Goal: Task Accomplishment & Management: Use online tool/utility

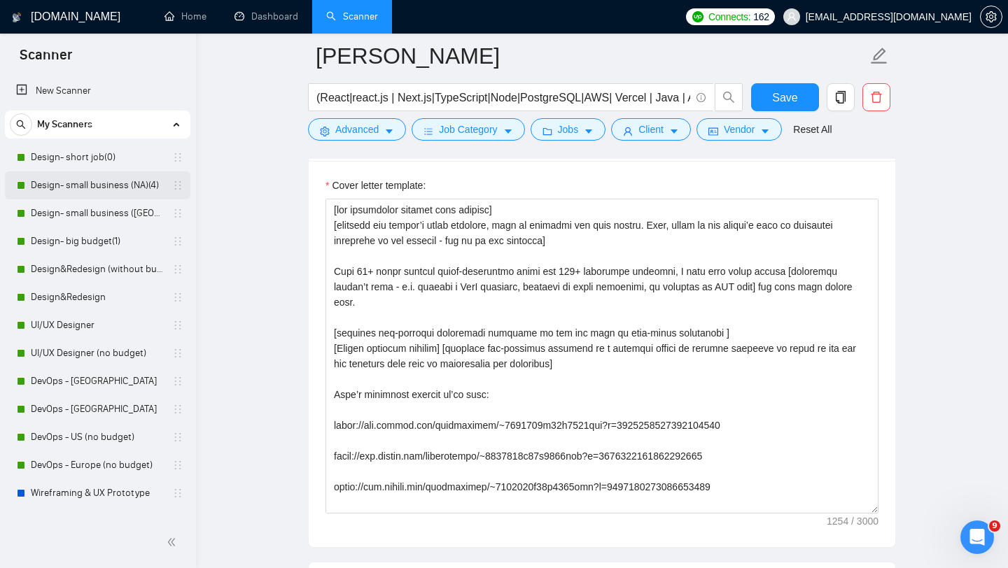
click at [97, 187] on link "Design- small business (NA)(4)" at bounding box center [97, 185] width 133 height 28
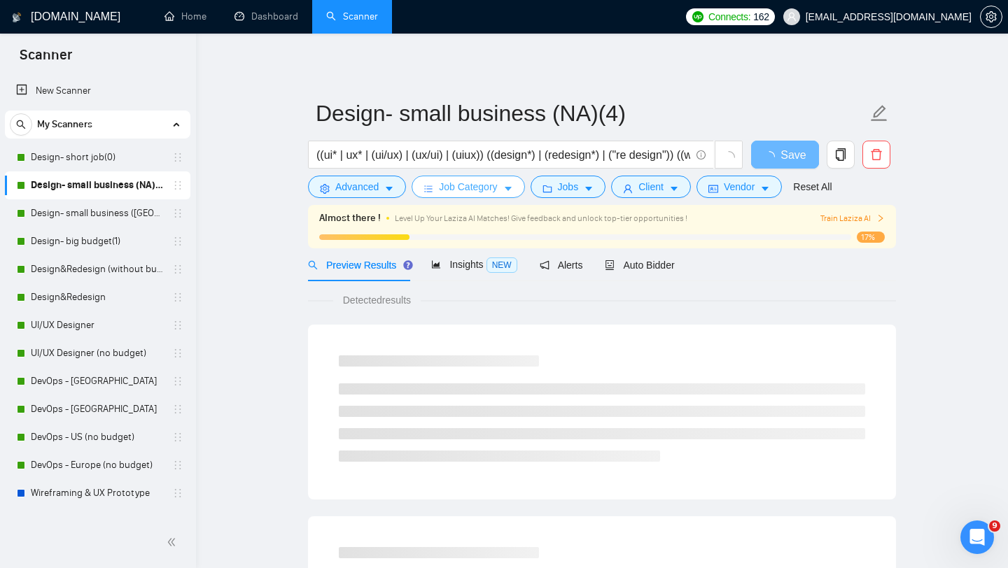
click at [454, 188] on span "Job Category" at bounding box center [468, 186] width 58 height 15
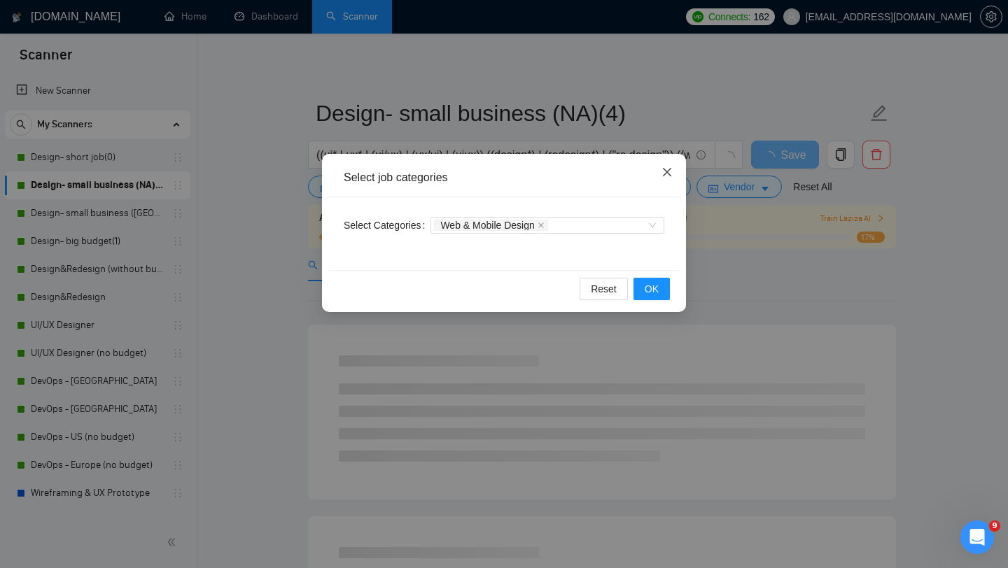
click at [666, 171] on icon "close" at bounding box center [666, 172] width 11 height 11
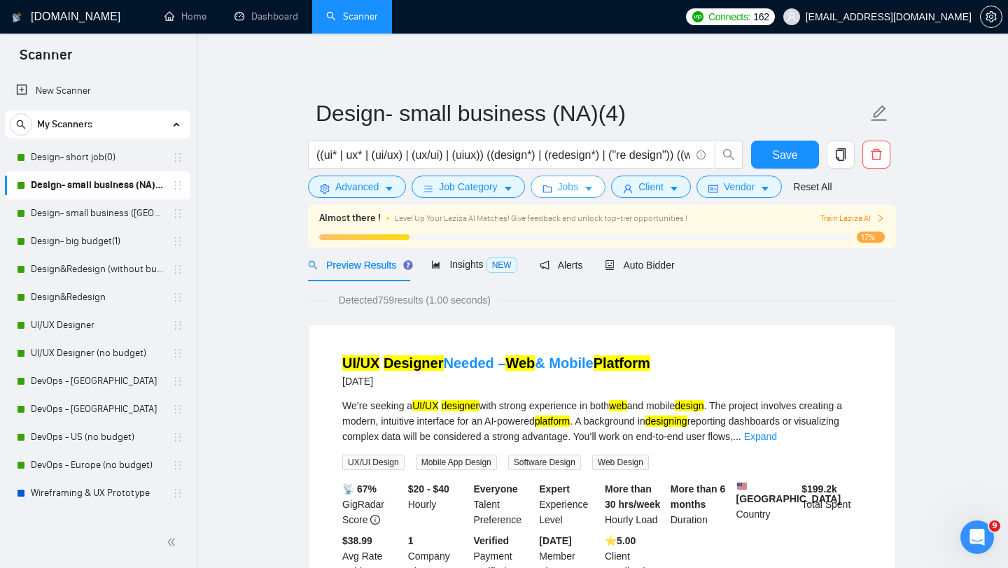
click at [571, 189] on span "Jobs" at bounding box center [568, 186] width 21 height 15
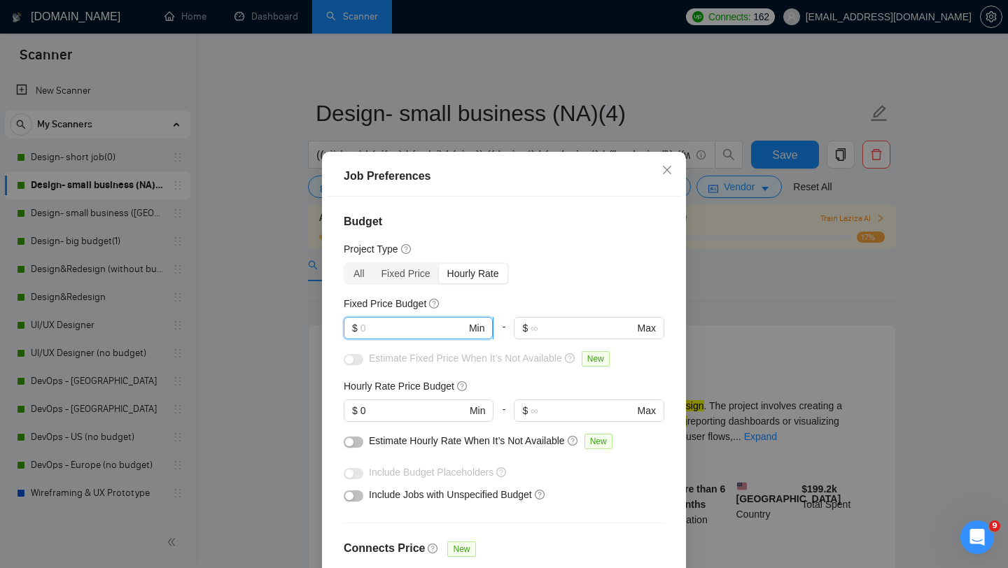
click at [405, 330] on input "text" at bounding box center [413, 328] width 106 height 15
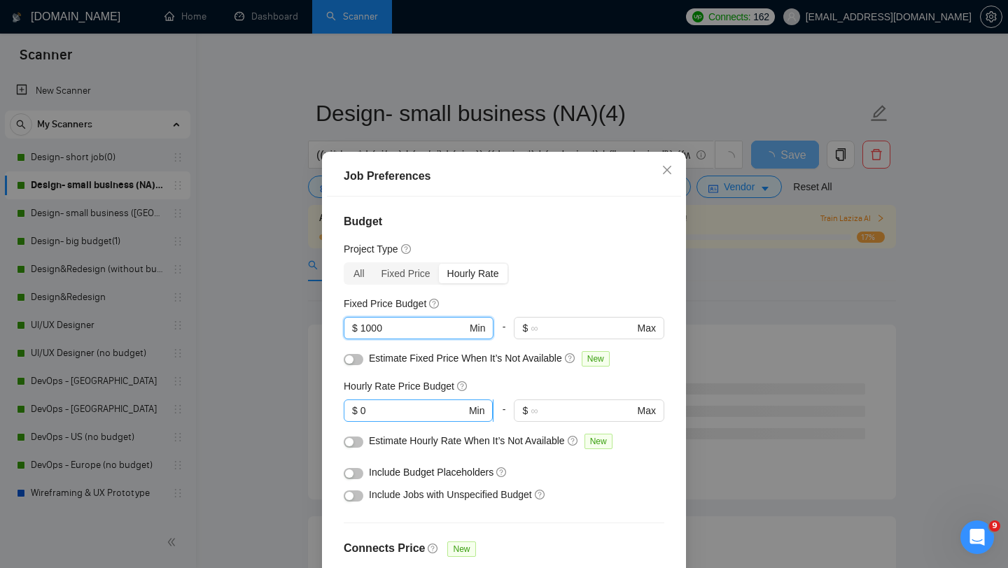
type input "1000"
click at [385, 419] on span "$ 0 Min" at bounding box center [418, 411] width 149 height 22
click at [386, 410] on input "0" at bounding box center [413, 410] width 106 height 15
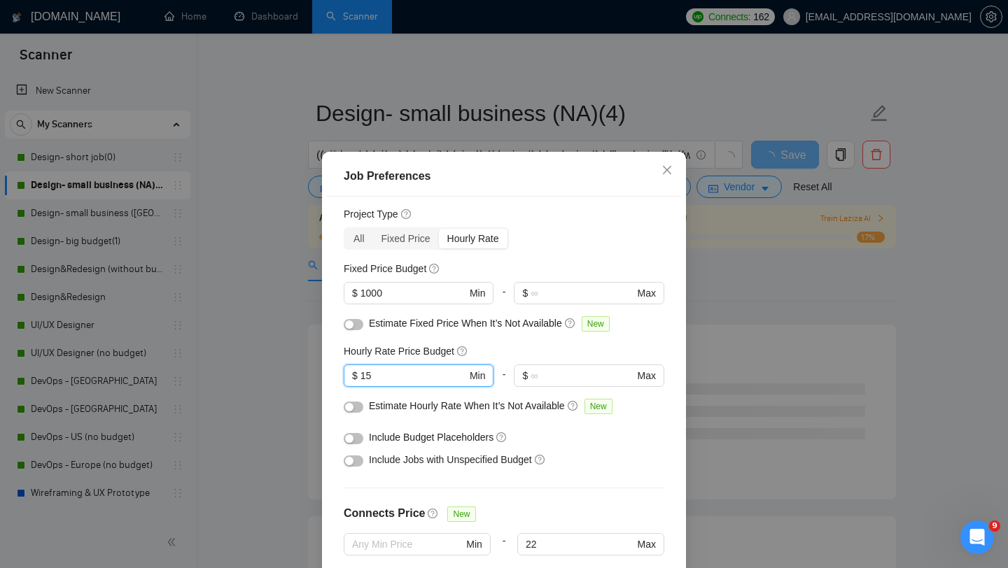
scroll to position [36, 0]
click at [360, 245] on div "All" at bounding box center [359, 237] width 28 height 20
click at [345, 227] on input "All" at bounding box center [345, 227] width 0 height 0
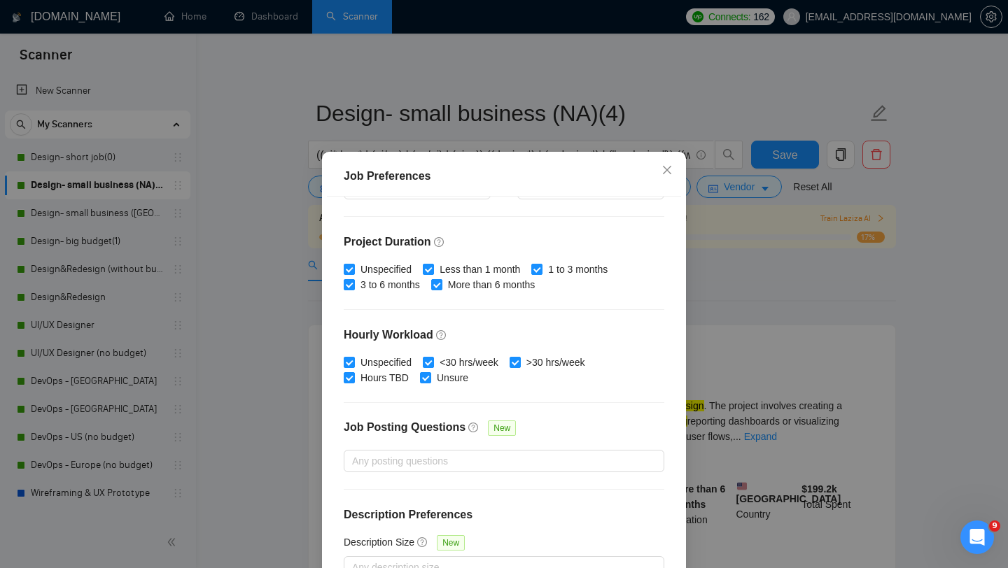
scroll to position [87, 0]
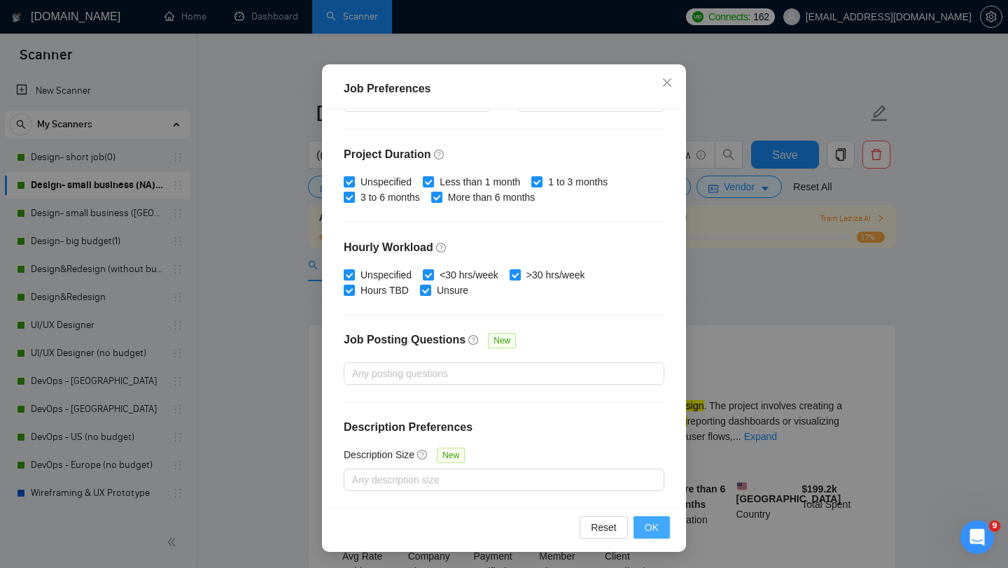
click at [645, 534] on span "OK" at bounding box center [652, 527] width 14 height 15
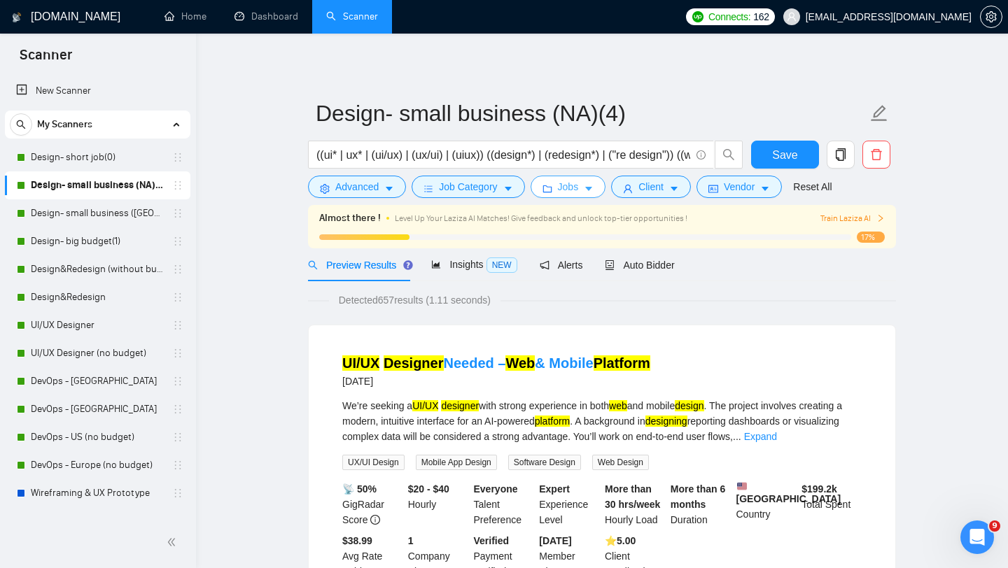
click at [585, 190] on button "Jobs" at bounding box center [568, 187] width 76 height 22
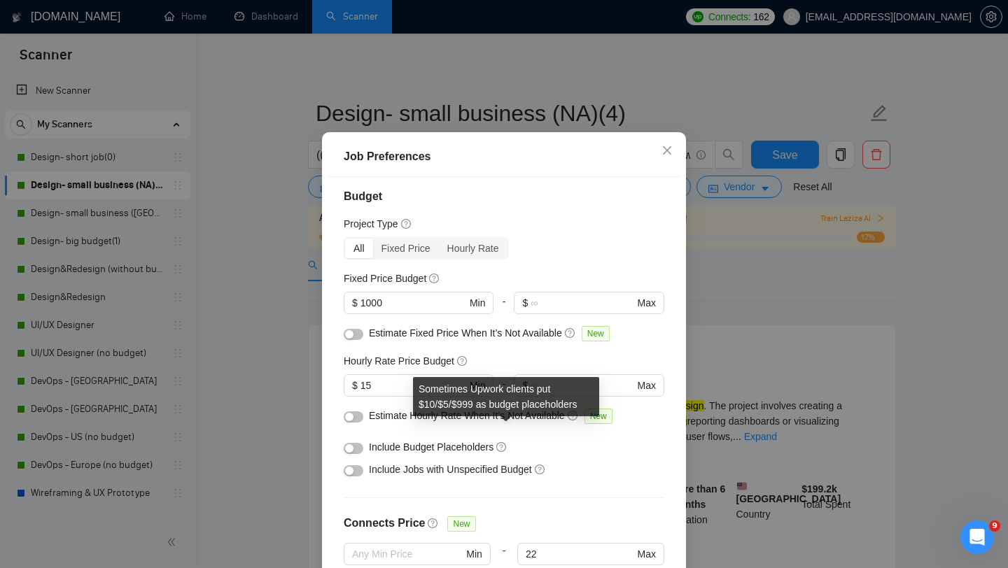
scroll to position [0, 0]
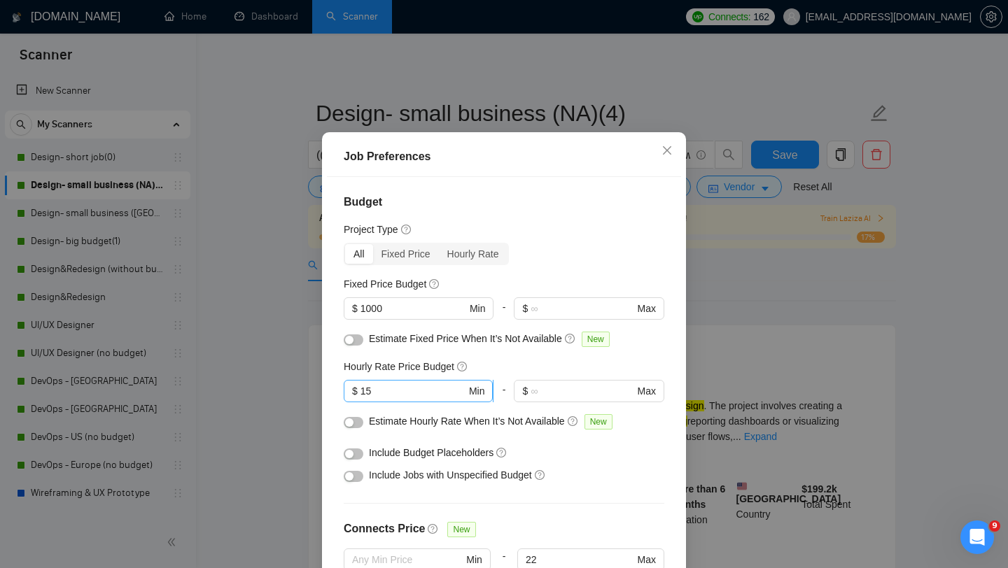
click at [388, 399] on input "15" at bounding box center [413, 391] width 106 height 15
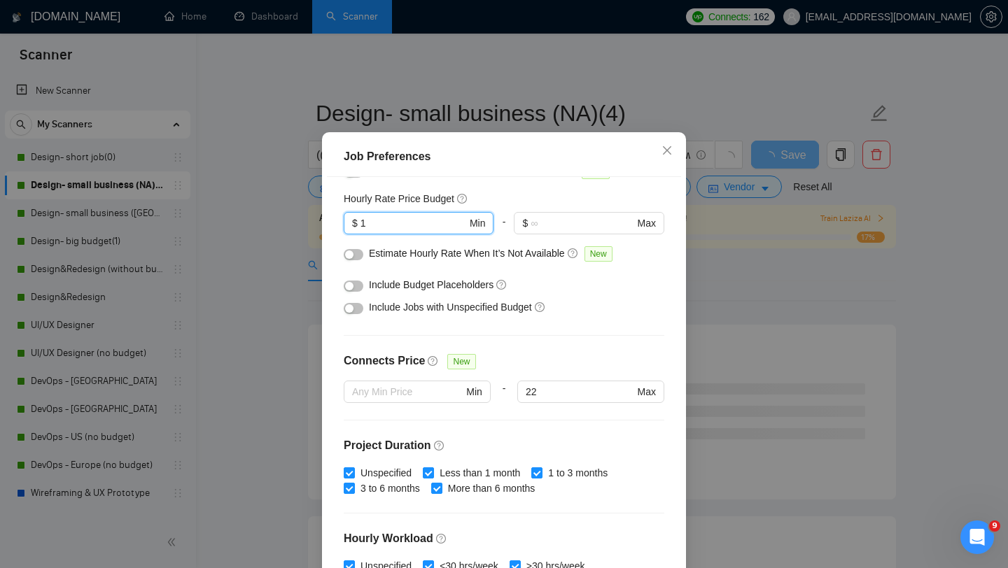
scroll to position [391, 0]
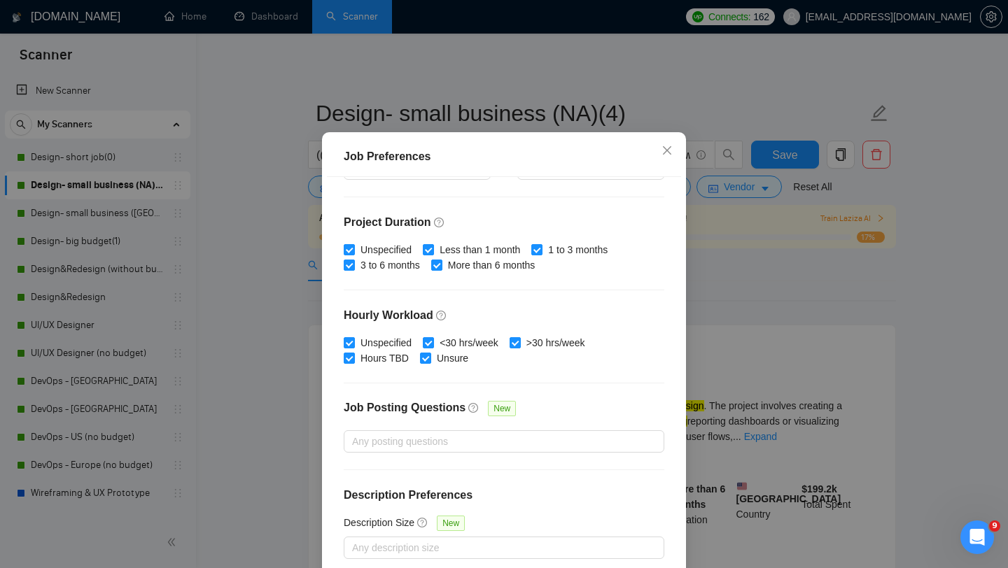
type input "1"
click at [657, 430] on div "Job Posting Questions New" at bounding box center [504, 415] width 321 height 30
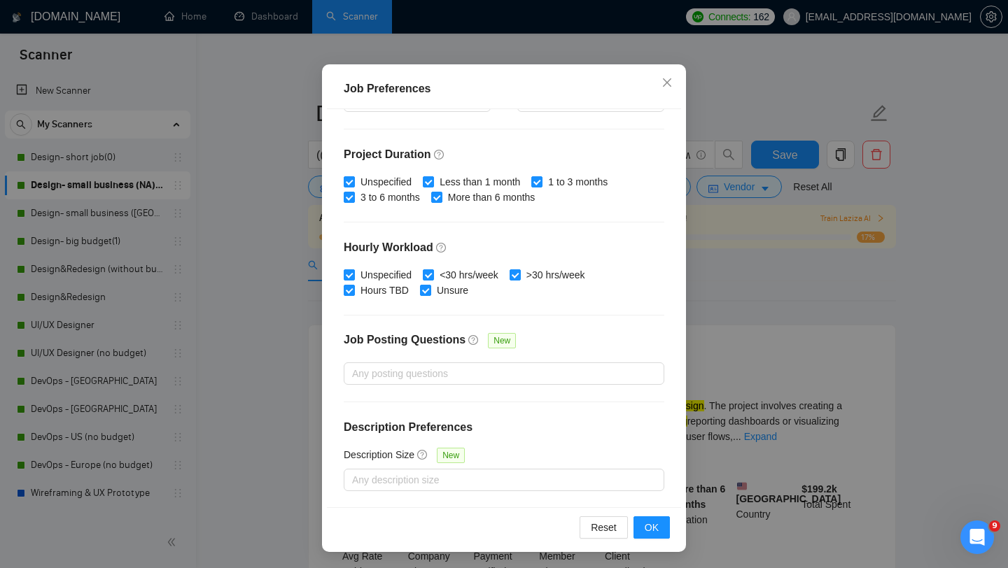
click at [656, 538] on div "Reset OK" at bounding box center [504, 527] width 354 height 40
click at [650, 532] on span "OK" at bounding box center [652, 527] width 14 height 15
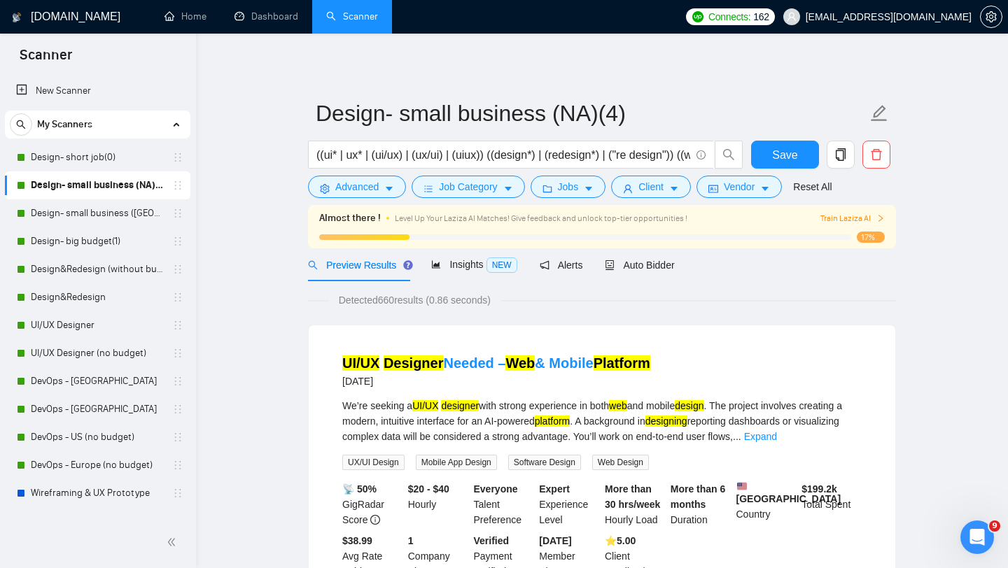
scroll to position [20, 0]
click at [585, 194] on button "Jobs" at bounding box center [568, 187] width 76 height 22
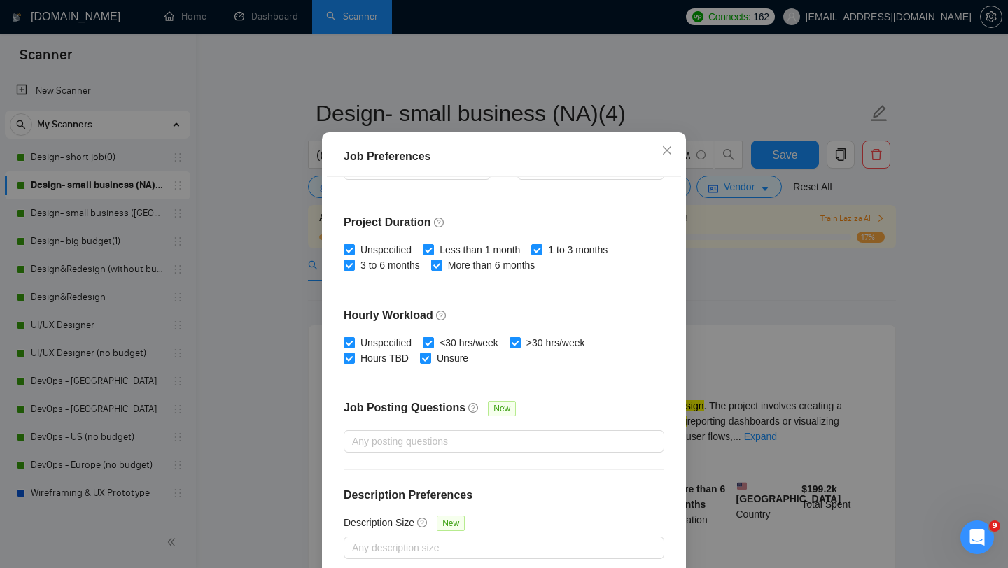
scroll to position [0, 0]
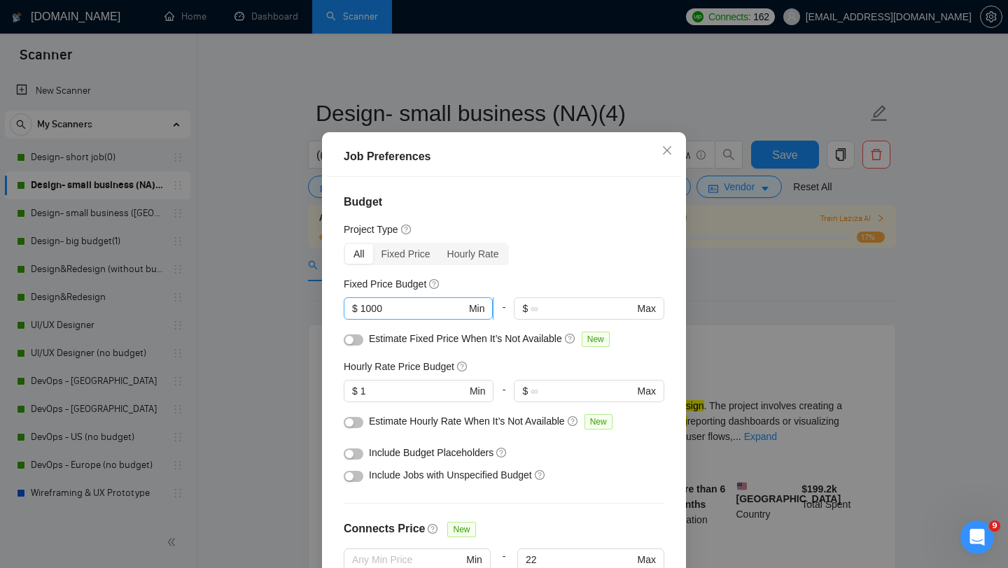
click at [379, 316] on input "1000" at bounding box center [413, 308] width 106 height 15
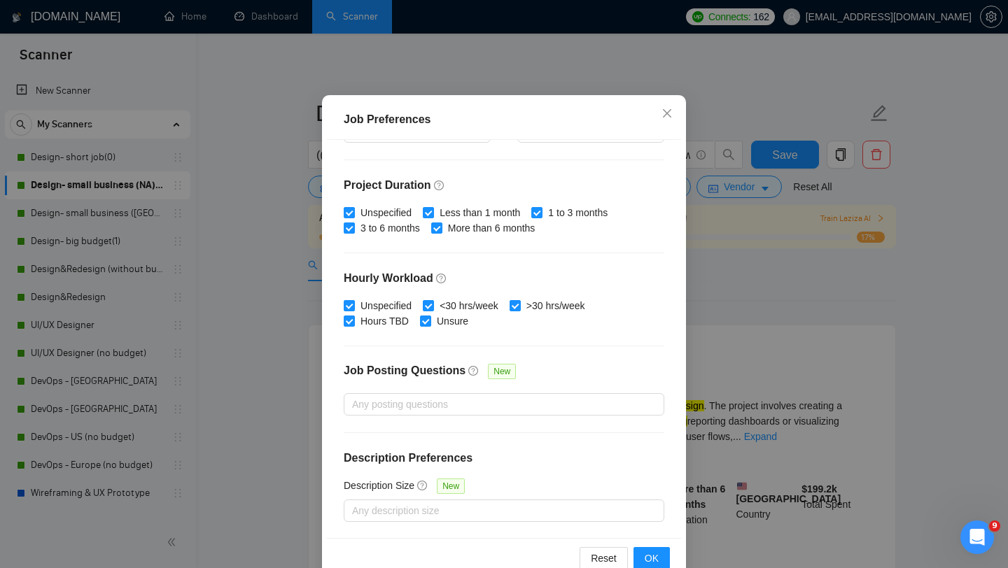
scroll to position [87, 0]
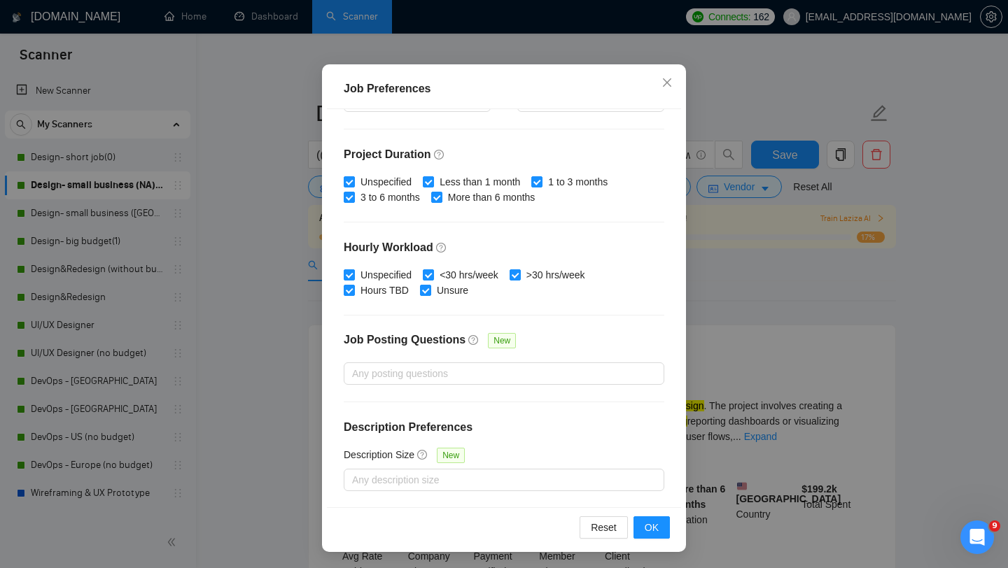
type input "800"
click at [647, 515] on div "Reset OK" at bounding box center [504, 527] width 354 height 40
click at [648, 521] on span "OK" at bounding box center [652, 527] width 14 height 15
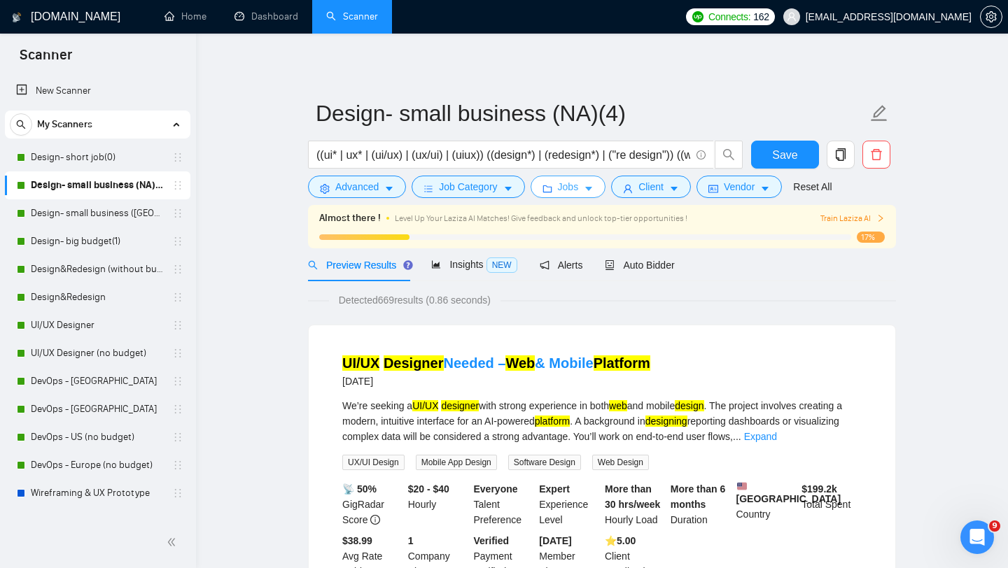
click at [586, 191] on button "Jobs" at bounding box center [568, 187] width 76 height 22
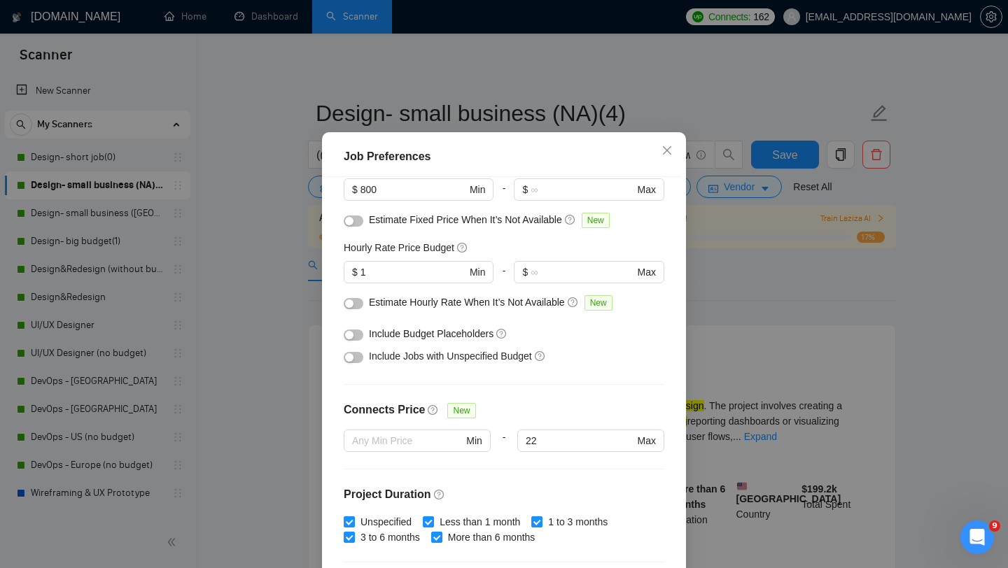
scroll to position [114, 0]
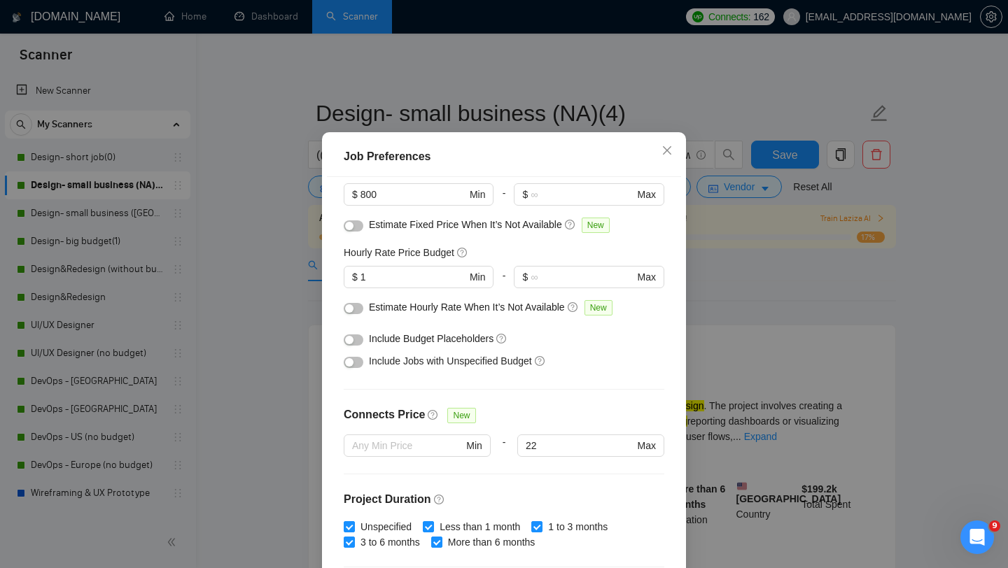
click at [353, 346] on button "button" at bounding box center [354, 340] width 20 height 11
click at [353, 367] on div "button" at bounding box center [349, 362] width 8 height 8
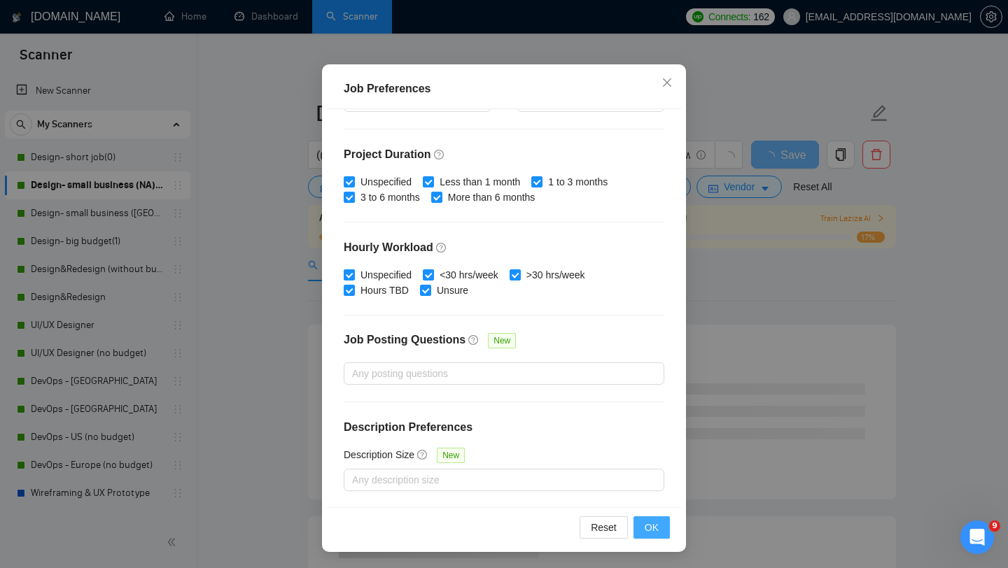
click at [645, 529] on span "OK" at bounding box center [652, 527] width 14 height 15
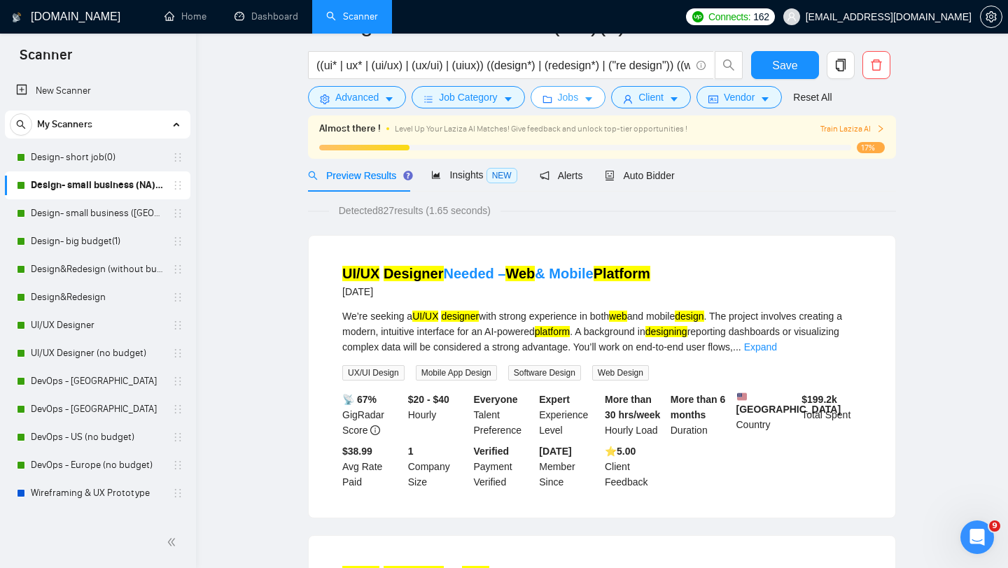
scroll to position [0, 0]
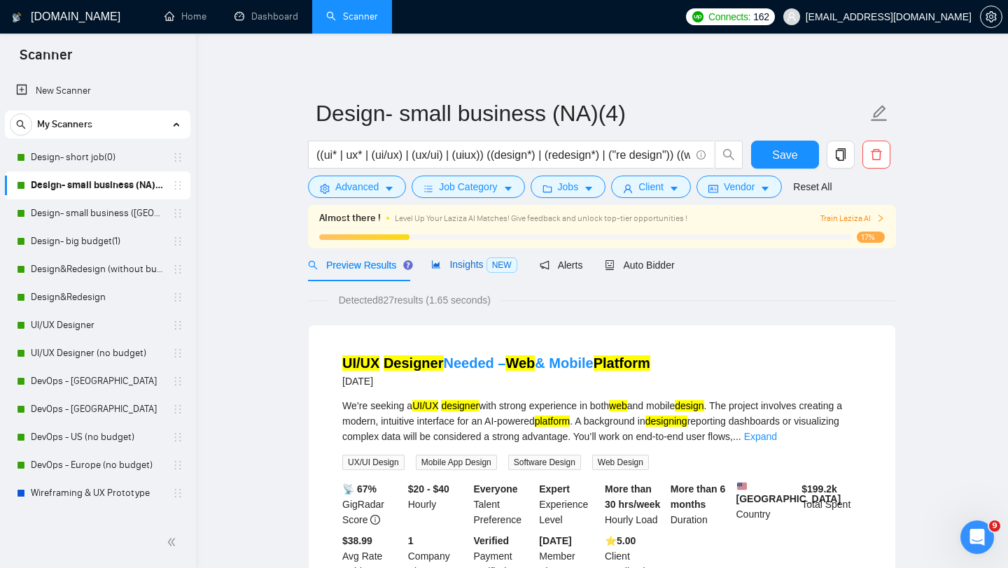
click at [483, 269] on span "Insights NEW" at bounding box center [473, 264] width 85 height 11
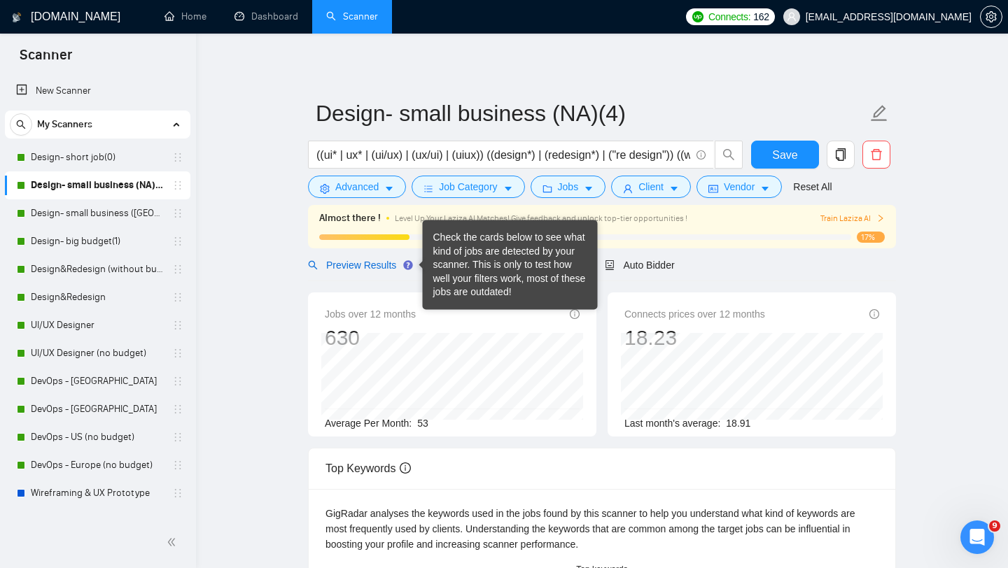
click at [369, 264] on span "Preview Results" at bounding box center [358, 265] width 101 height 11
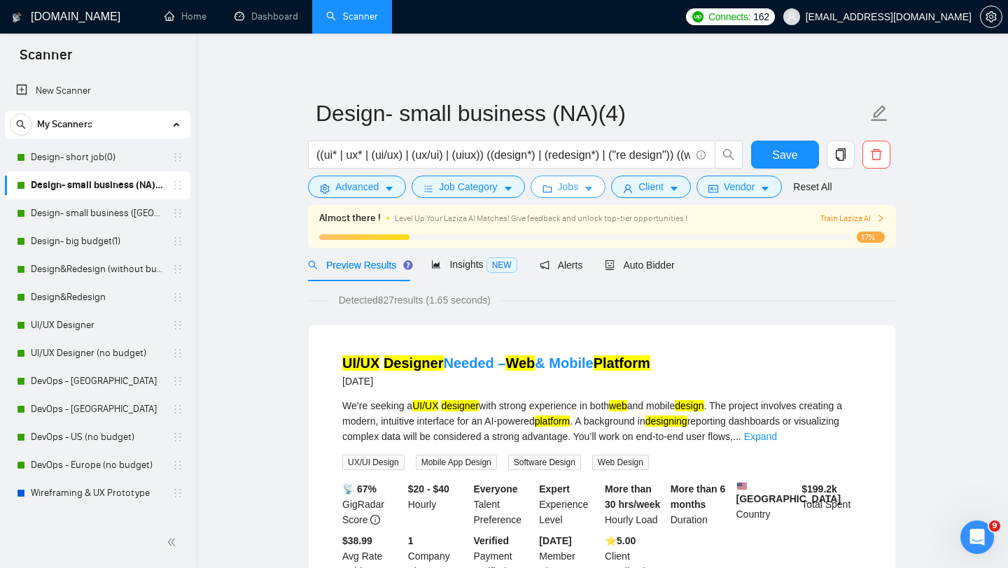
click at [589, 185] on icon "caret-down" at bounding box center [589, 189] width 10 height 10
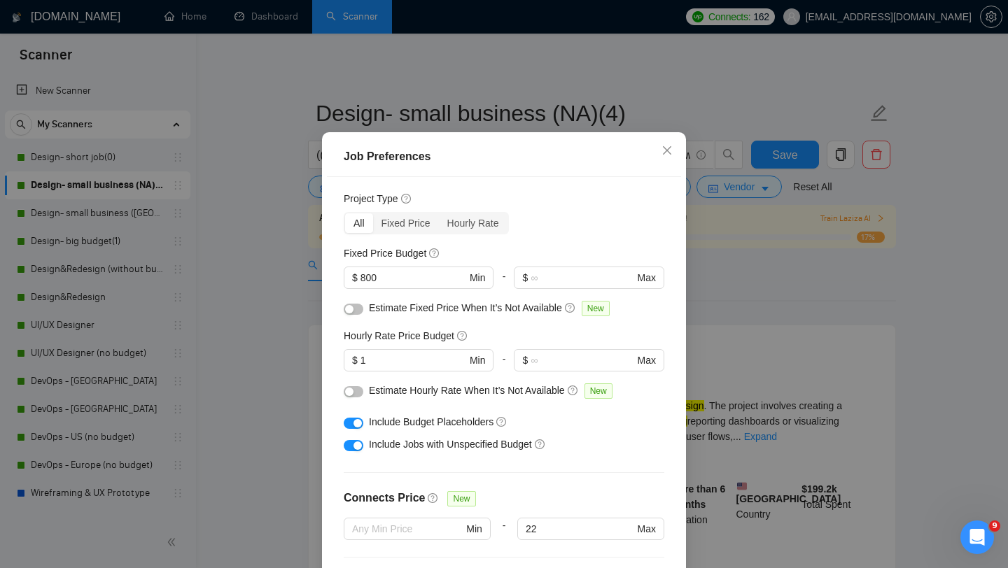
scroll to position [391, 0]
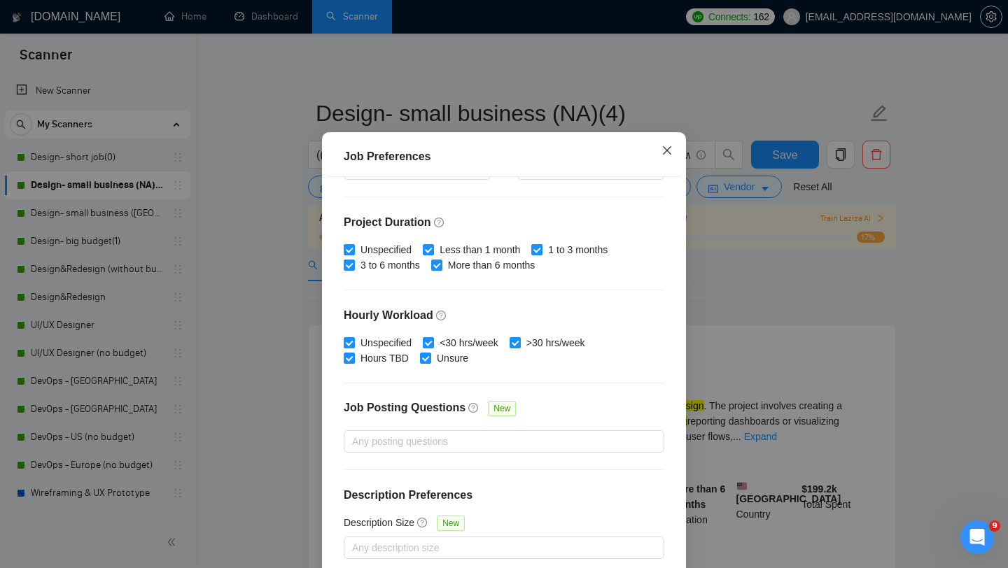
click at [668, 170] on span "Close" at bounding box center [667, 151] width 38 height 38
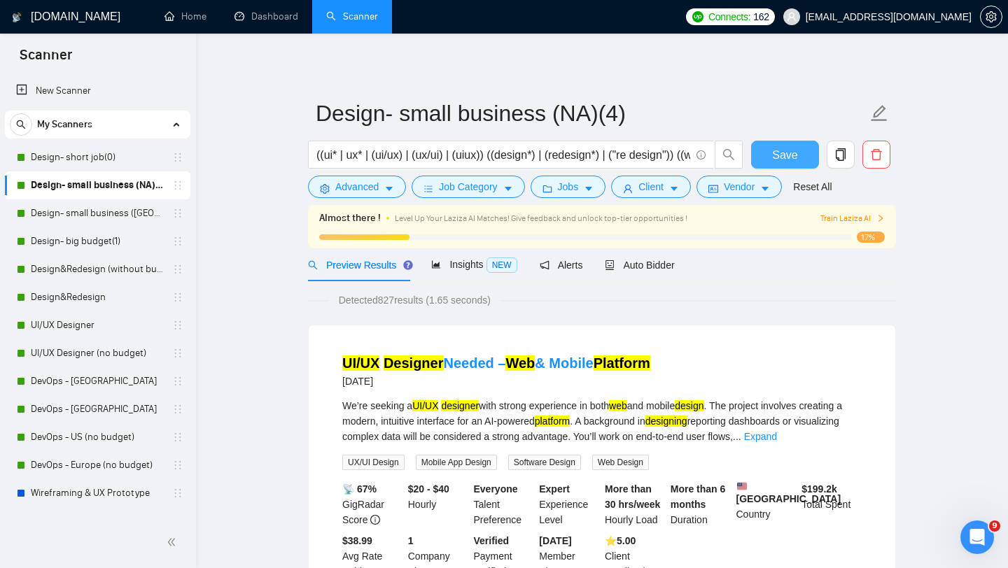
click at [792, 154] on span "Save" at bounding box center [784, 154] width 25 height 17
click at [90, 217] on link "Design- small business ([GEOGRAPHIC_DATA])(4)" at bounding box center [97, 213] width 133 height 28
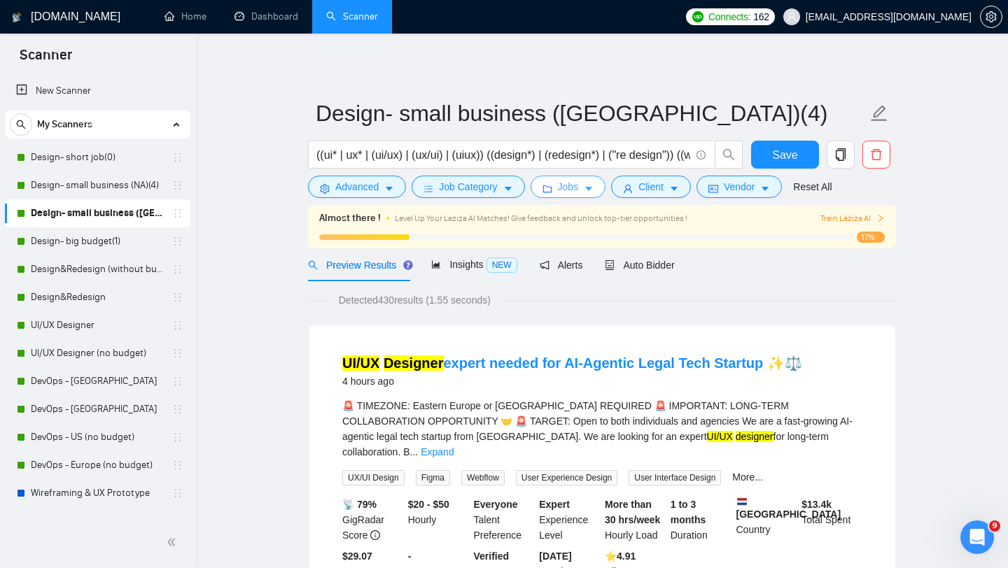
click at [575, 193] on span "Jobs" at bounding box center [568, 186] width 21 height 15
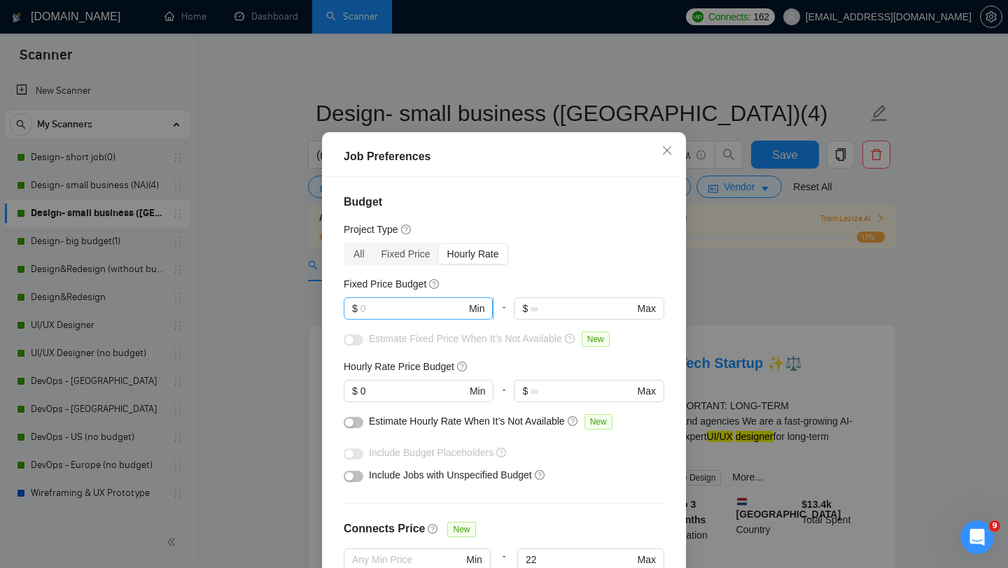
click at [430, 316] on input "text" at bounding box center [413, 308] width 106 height 15
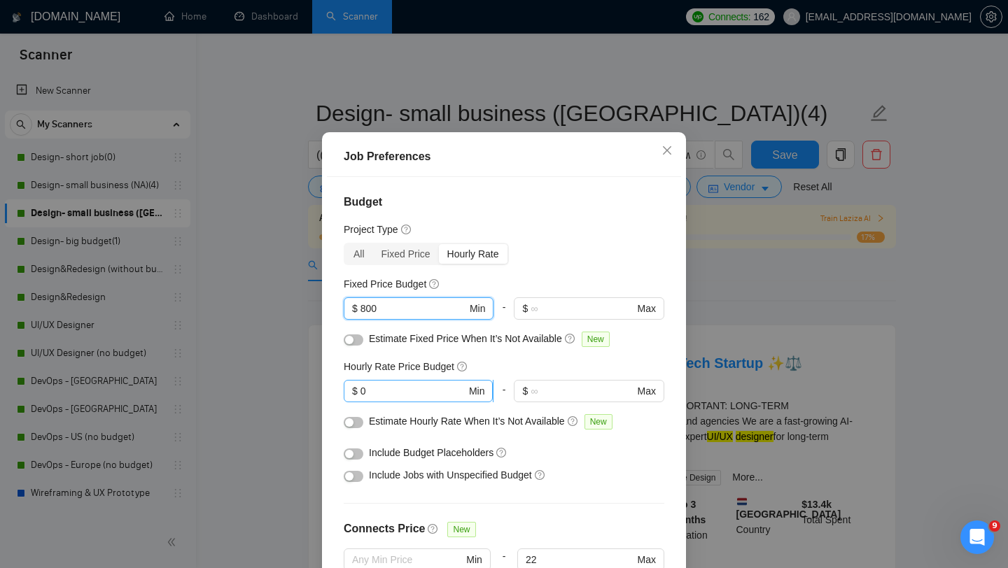
type input "800"
click at [382, 399] on input "0" at bounding box center [413, 391] width 106 height 15
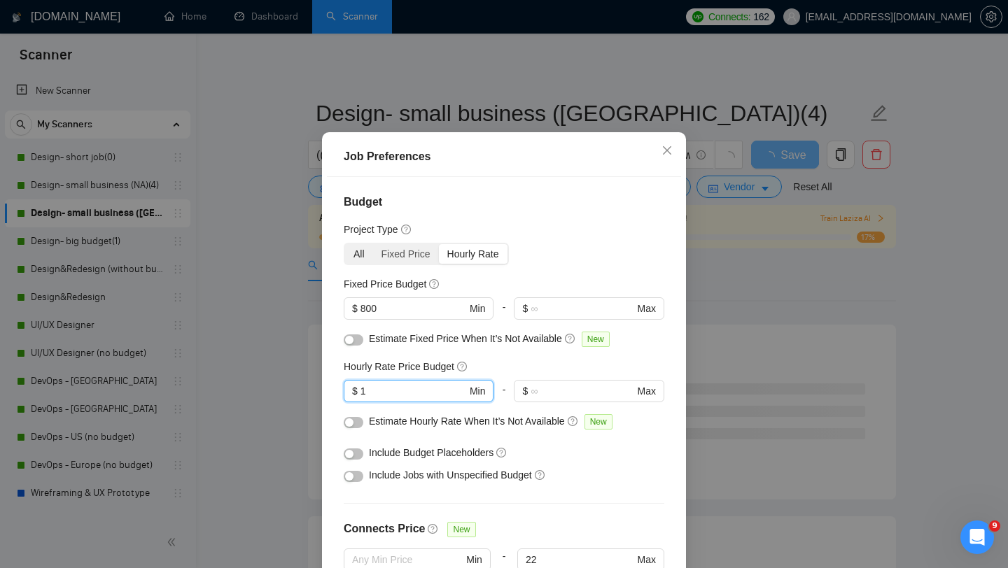
type input "1"
click at [363, 264] on div "All" at bounding box center [359, 254] width 28 height 20
click at [345, 244] on input "All" at bounding box center [345, 244] width 0 height 0
click at [355, 460] on button "button" at bounding box center [354, 454] width 20 height 11
click at [353, 481] on div "button" at bounding box center [349, 476] width 8 height 8
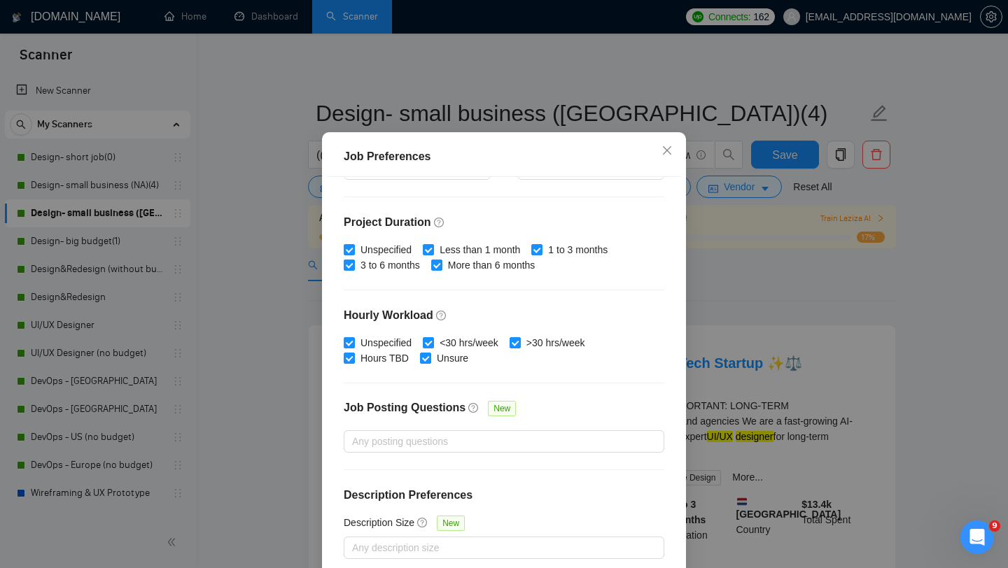
scroll to position [87, 0]
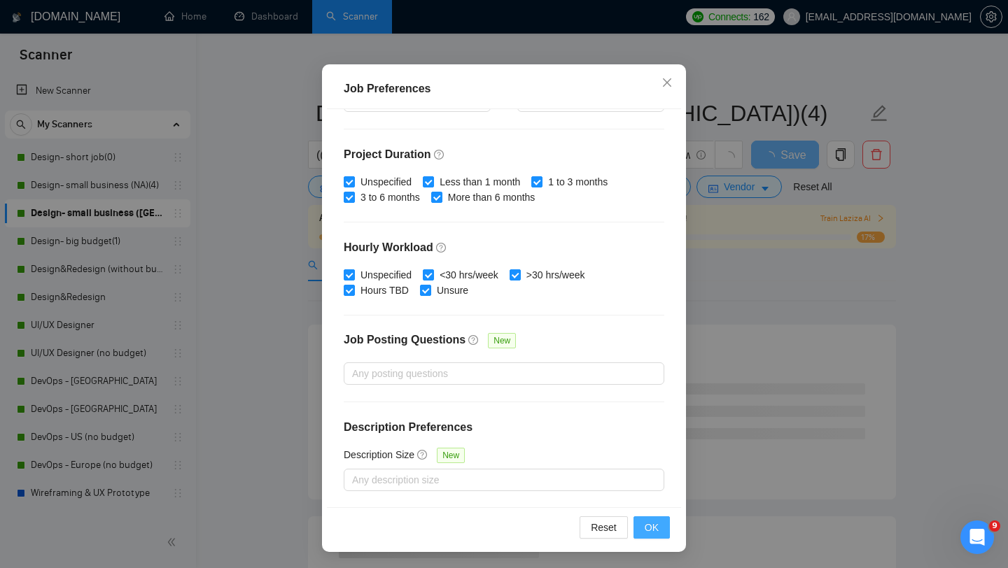
click at [653, 521] on span "OK" at bounding box center [652, 527] width 14 height 15
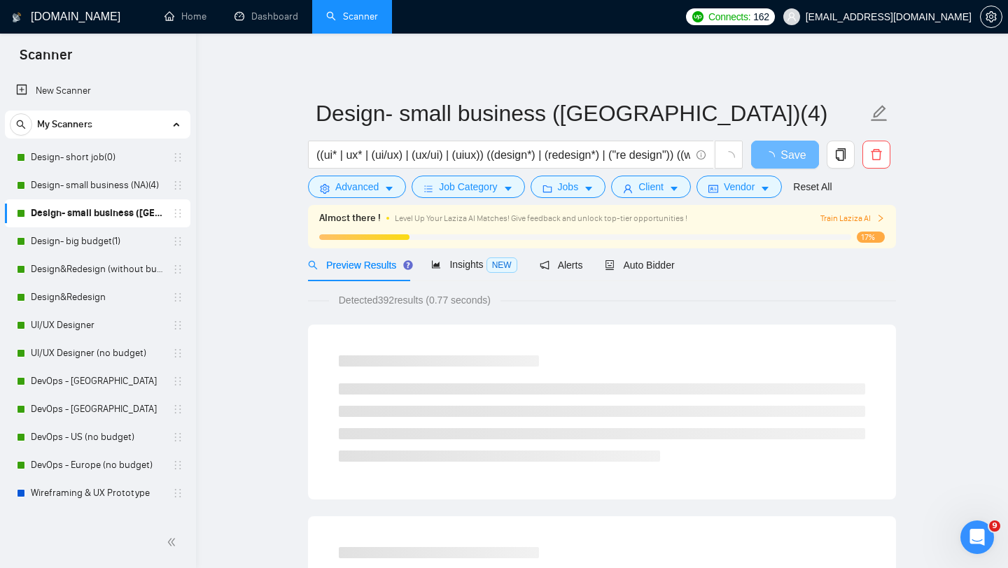
scroll to position [20, 0]
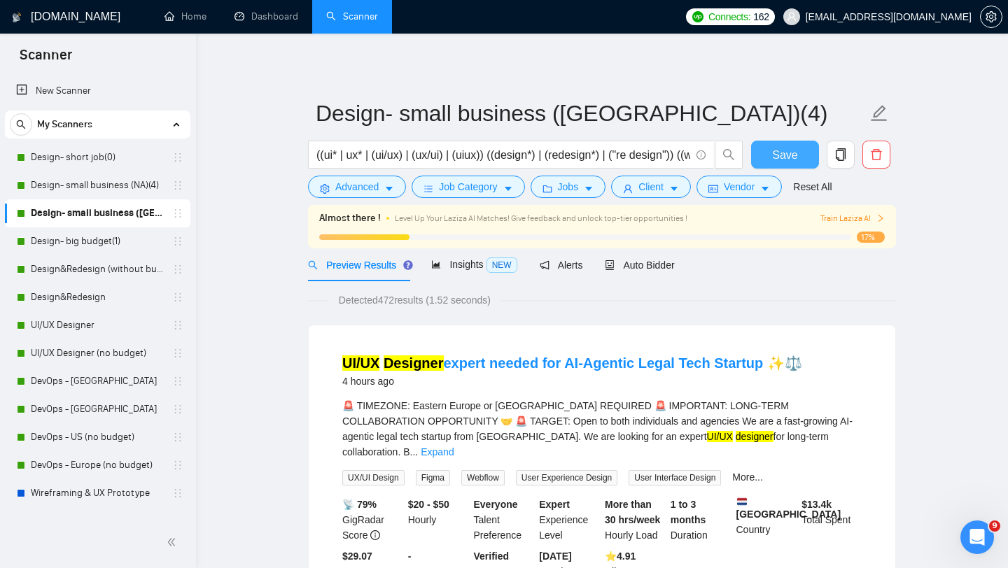
click at [796, 155] on span "Save" at bounding box center [784, 154] width 25 height 17
click at [95, 276] on link "Design&Redesign (without budget)" at bounding box center [97, 269] width 133 height 28
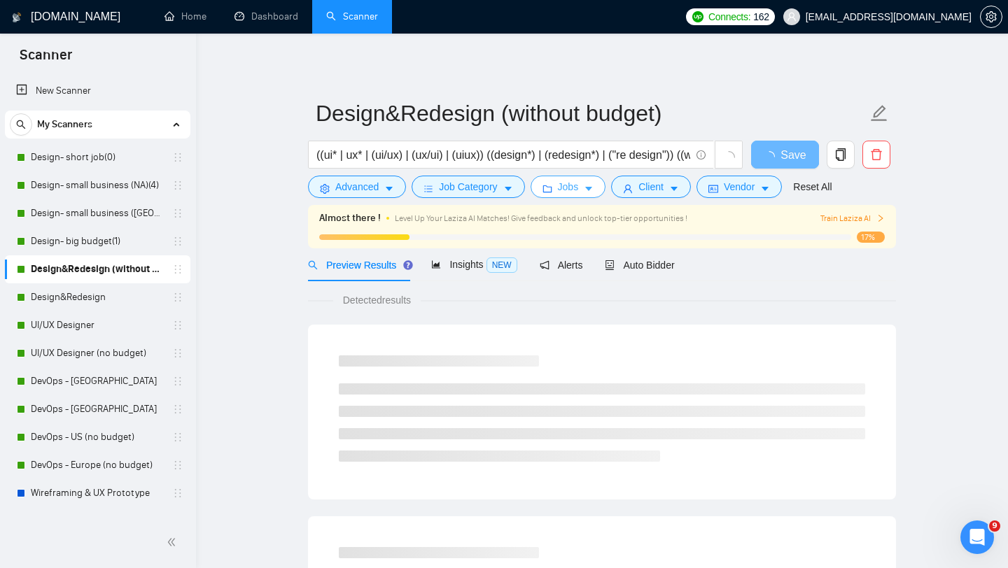
click at [576, 190] on span "Jobs" at bounding box center [568, 186] width 21 height 15
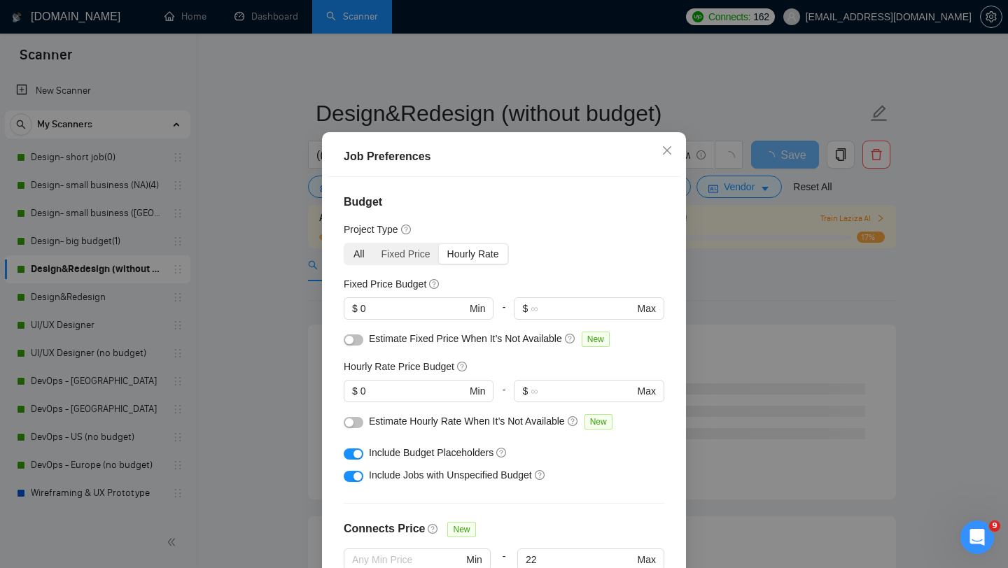
click at [357, 264] on div "All" at bounding box center [359, 254] width 28 height 20
click at [345, 244] on input "All" at bounding box center [345, 244] width 0 height 0
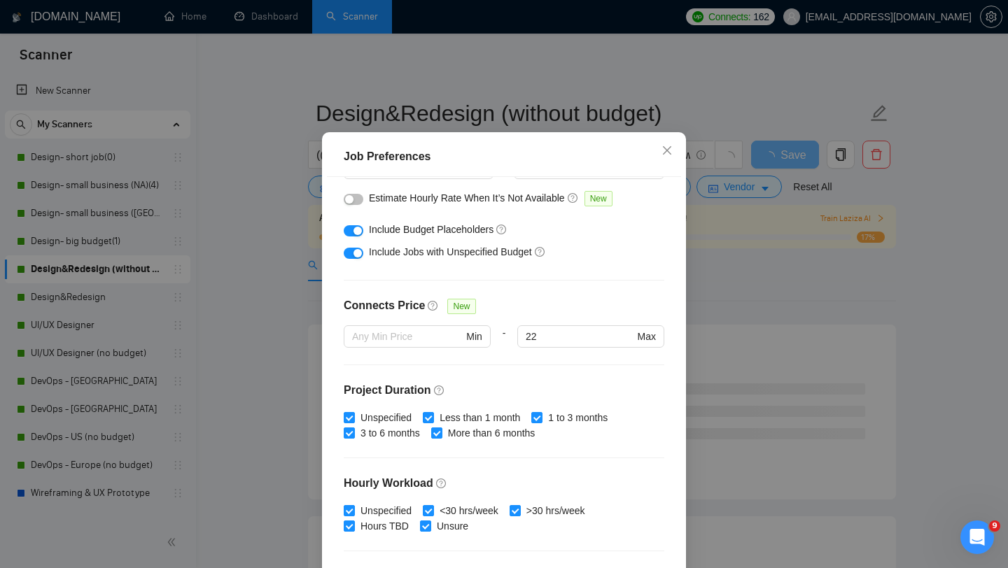
scroll to position [391, 0]
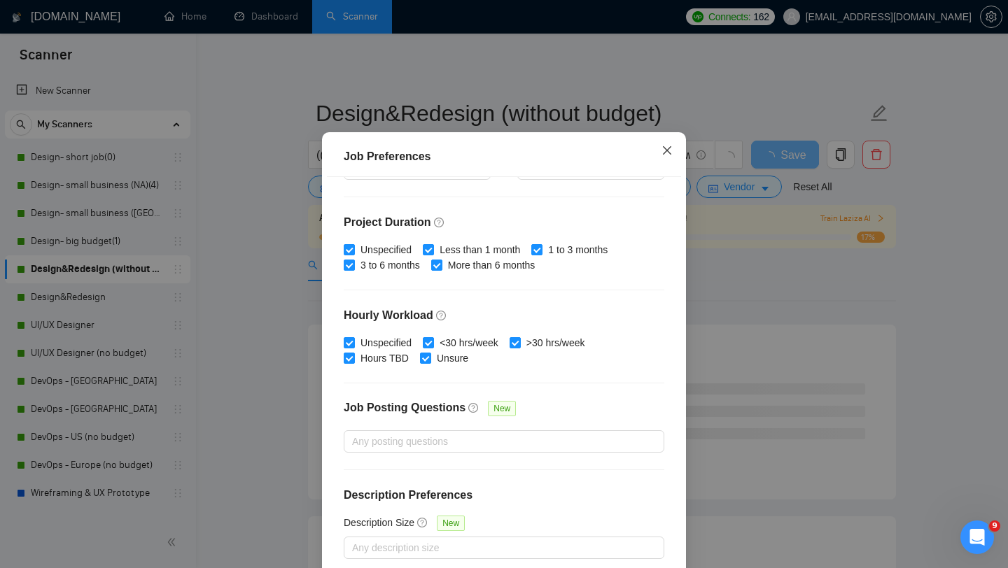
click at [665, 156] on icon "close" at bounding box center [666, 150] width 11 height 11
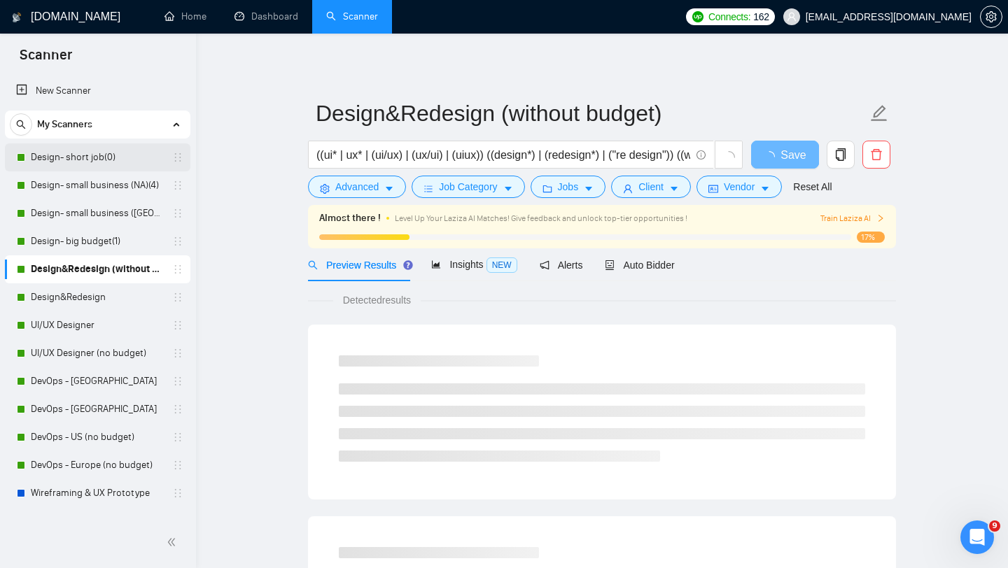
click at [87, 165] on link "Design- short job(0)" at bounding box center [97, 157] width 133 height 28
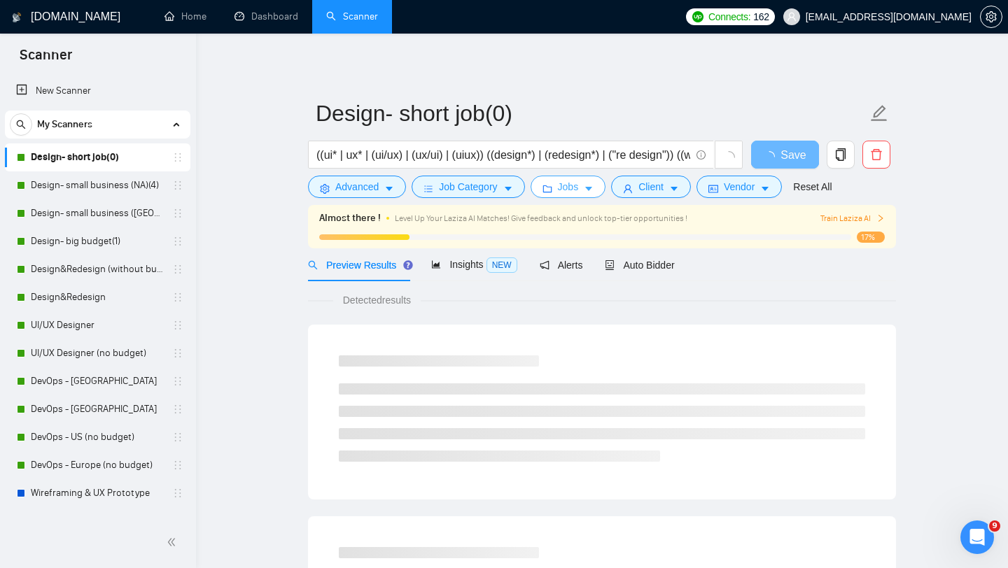
click at [576, 178] on button "Jobs" at bounding box center [568, 187] width 76 height 22
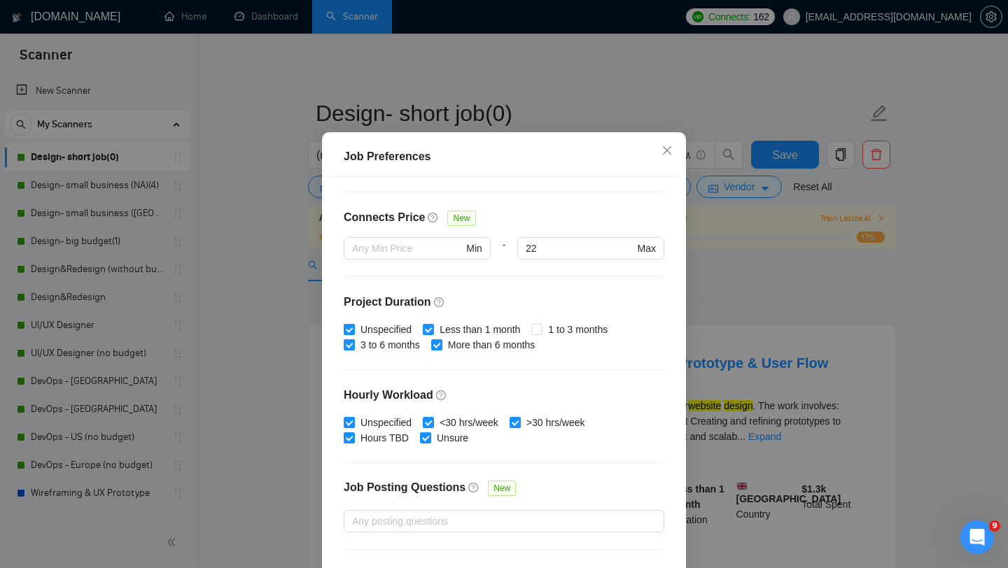
scroll to position [292, 0]
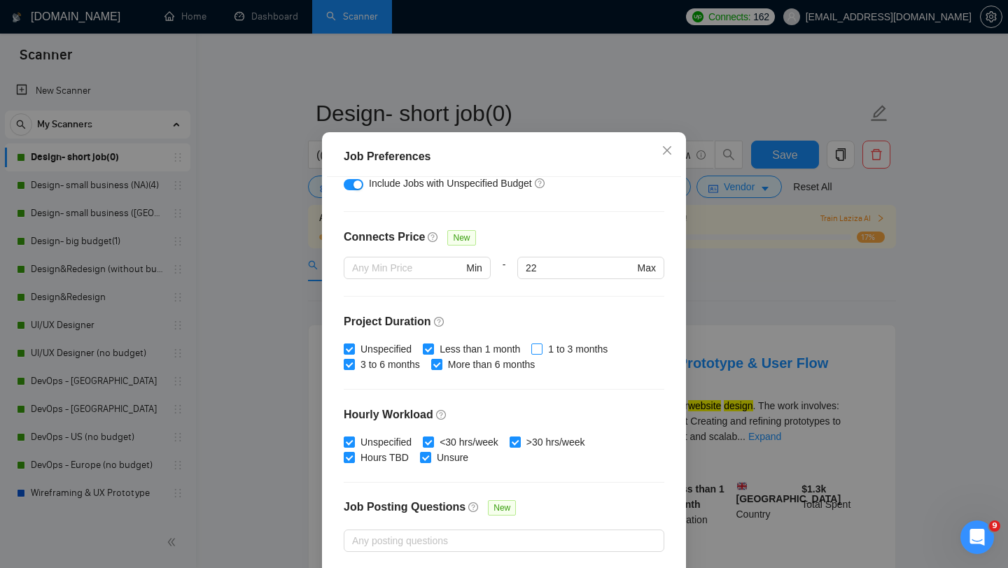
click at [541, 353] on input "1 to 3 months" at bounding box center [536, 349] width 10 height 10
checkbox input "true"
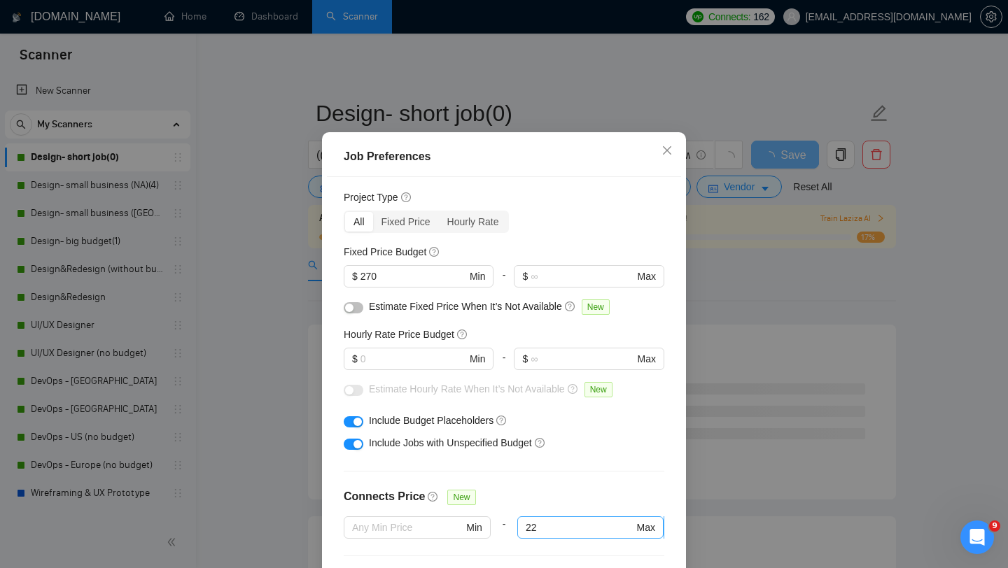
scroll to position [20, 0]
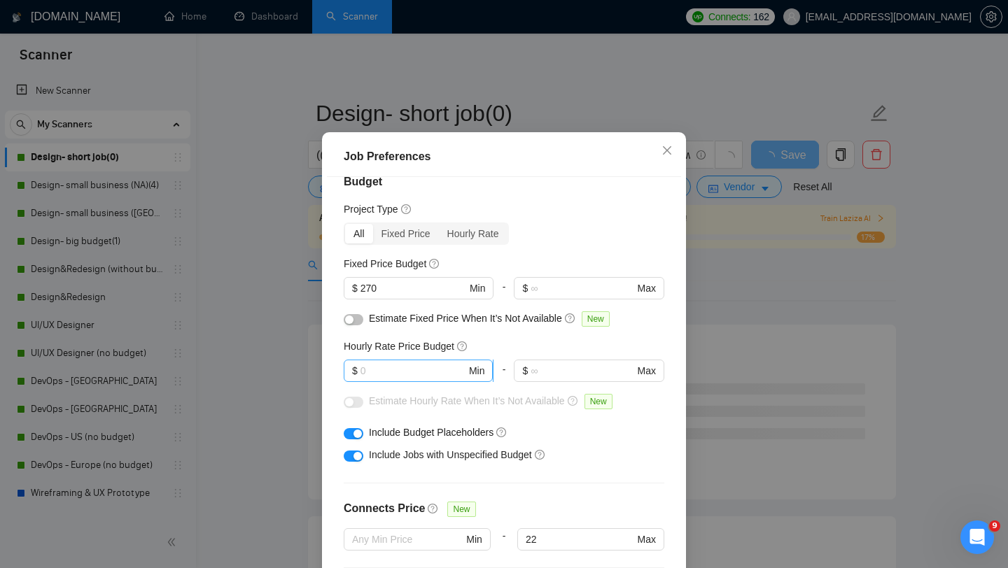
click at [389, 379] on input "text" at bounding box center [413, 370] width 106 height 15
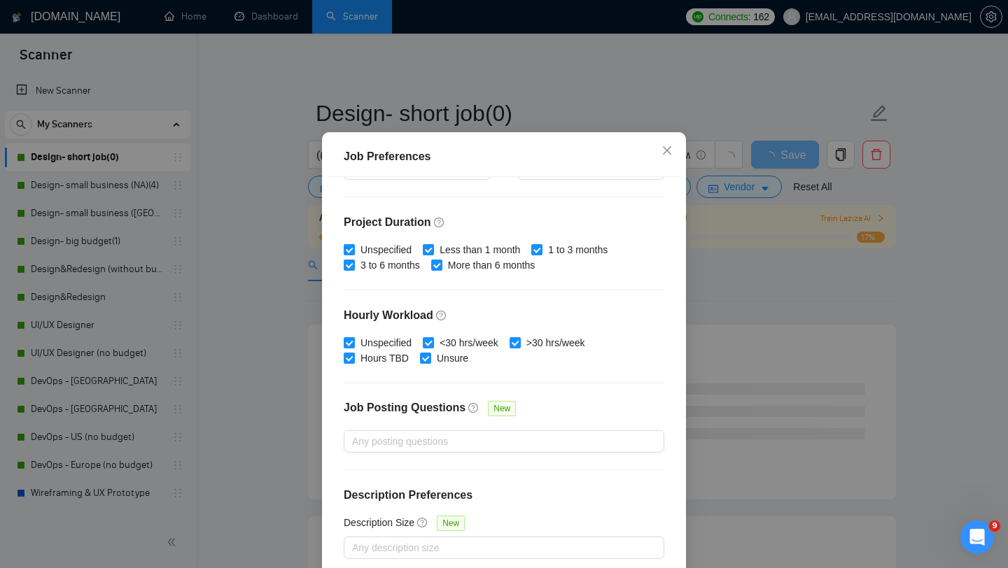
scroll to position [87, 0]
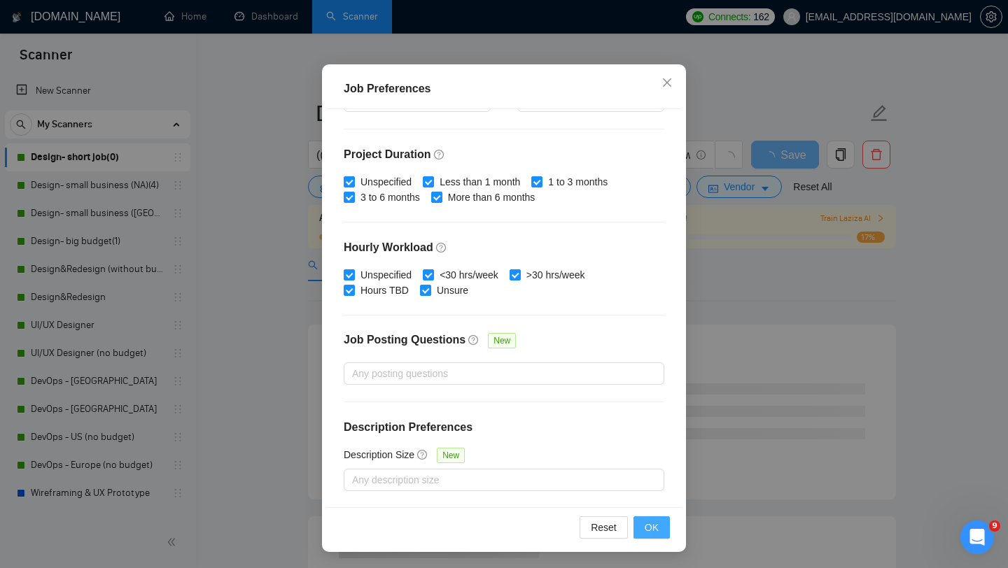
type input "1"
click at [652, 523] on span "OK" at bounding box center [652, 527] width 14 height 15
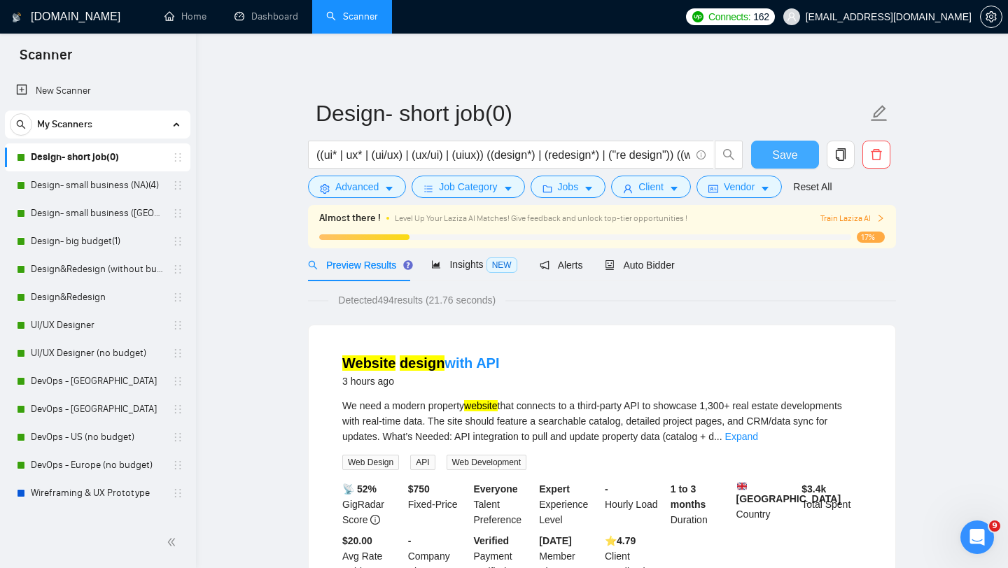
click at [781, 150] on span "Save" at bounding box center [784, 154] width 25 height 17
click at [579, 190] on span "Jobs" at bounding box center [568, 186] width 21 height 15
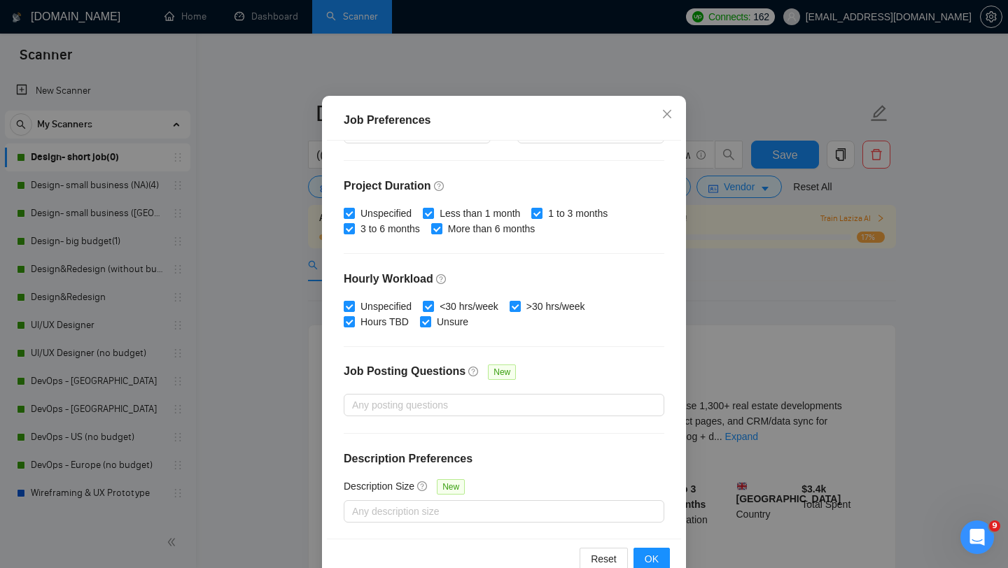
scroll to position [87, 0]
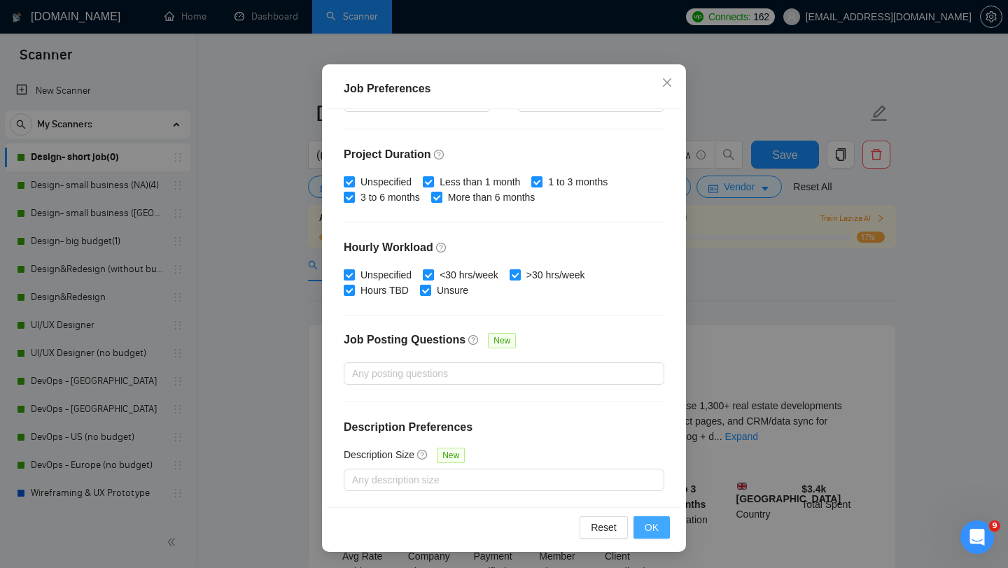
click at [645, 523] on span "OK" at bounding box center [652, 527] width 14 height 15
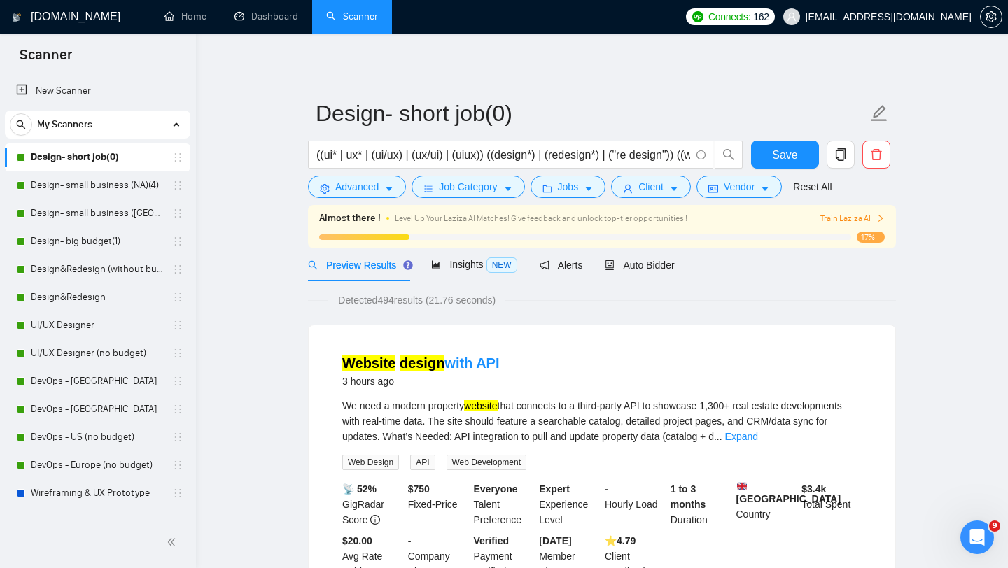
scroll to position [20, 0]
click at [595, 195] on button "Jobs" at bounding box center [568, 187] width 76 height 22
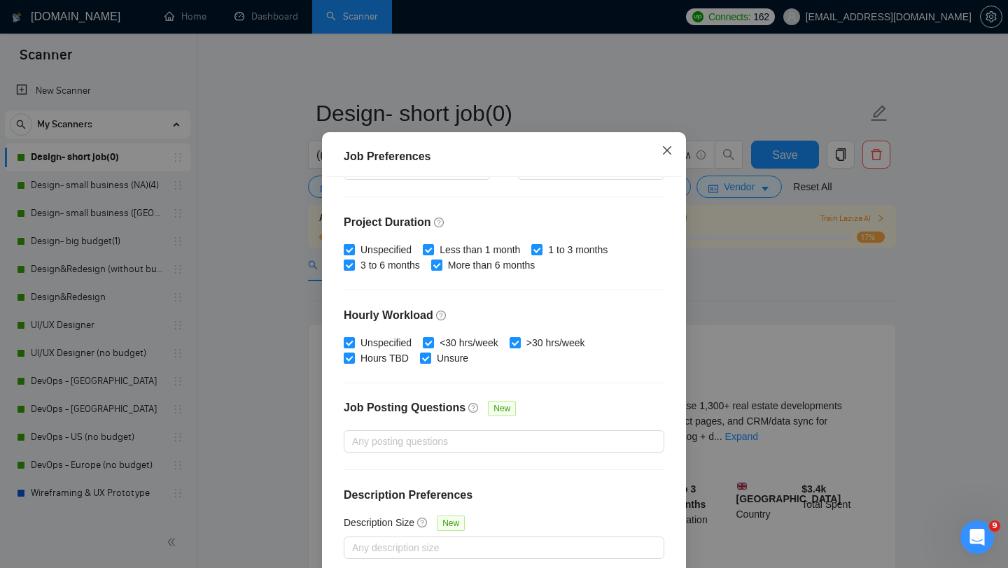
click at [660, 170] on span "Close" at bounding box center [667, 151] width 38 height 38
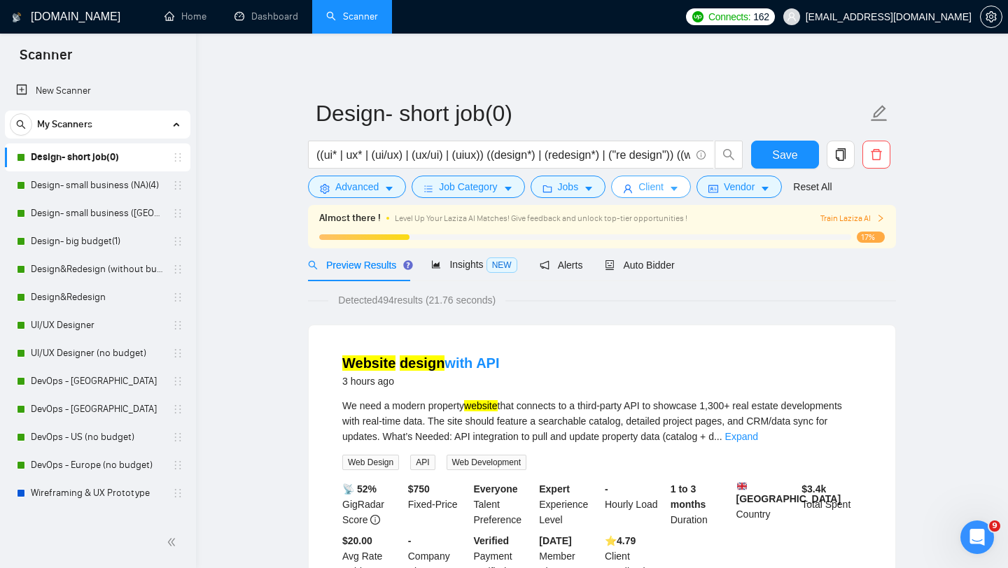
click at [663, 185] on span "Client" at bounding box center [650, 186] width 25 height 15
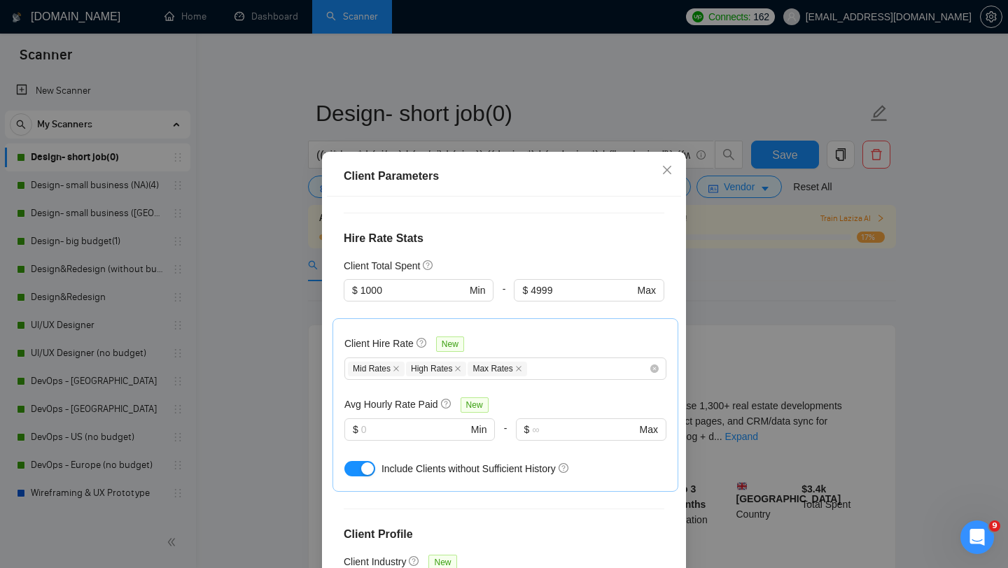
scroll to position [87, 0]
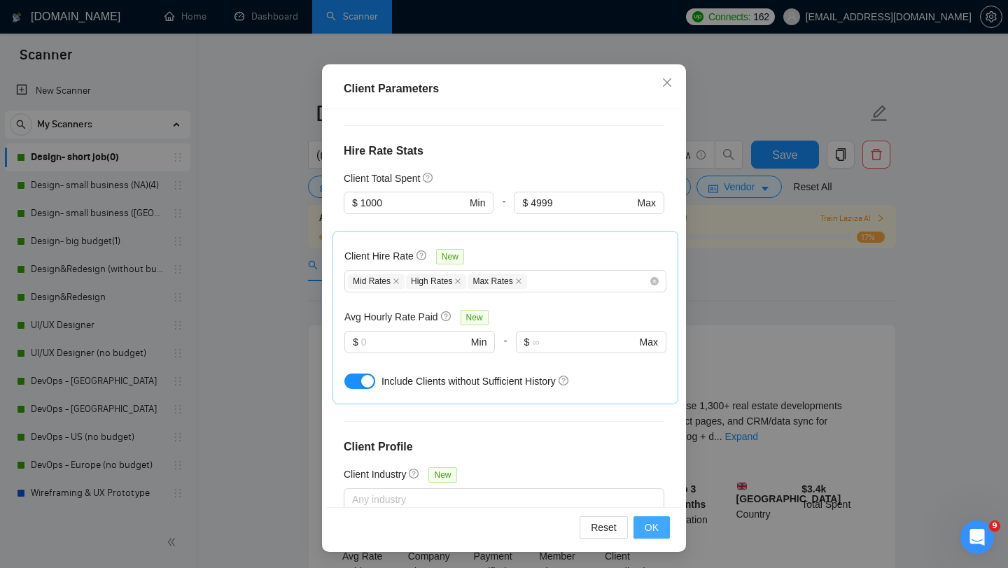
click at [653, 527] on span "OK" at bounding box center [652, 527] width 14 height 15
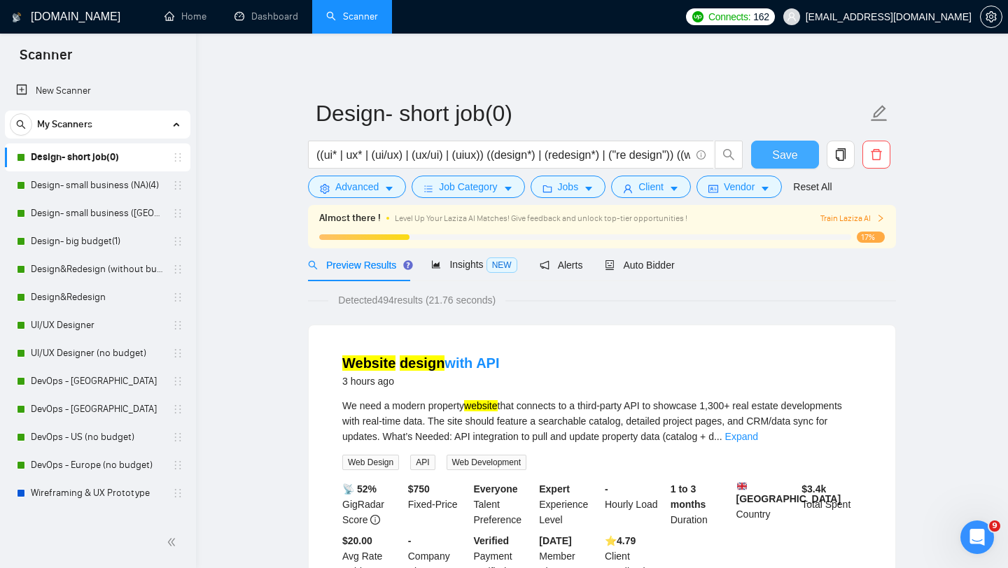
click at [775, 157] on span "Save" at bounding box center [784, 154] width 25 height 17
